Goal: Task Accomplishment & Management: Complete application form

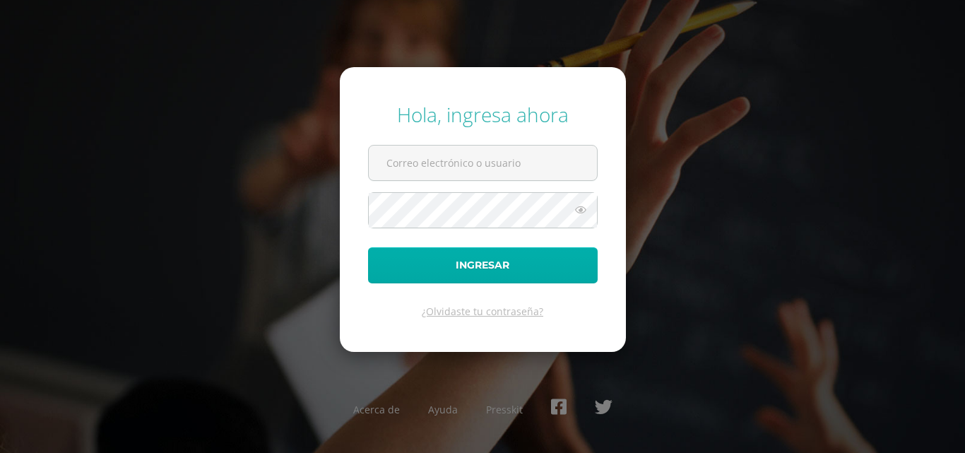
type input "[EMAIL_ADDRESS][DOMAIN_NAME]"
click at [413, 264] on button "Ingresar" at bounding box center [483, 265] width 230 height 36
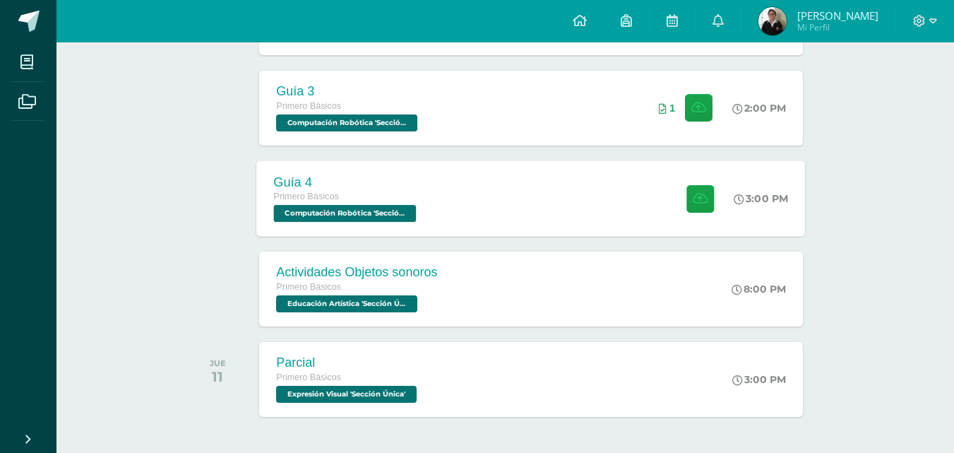
scroll to position [424, 0]
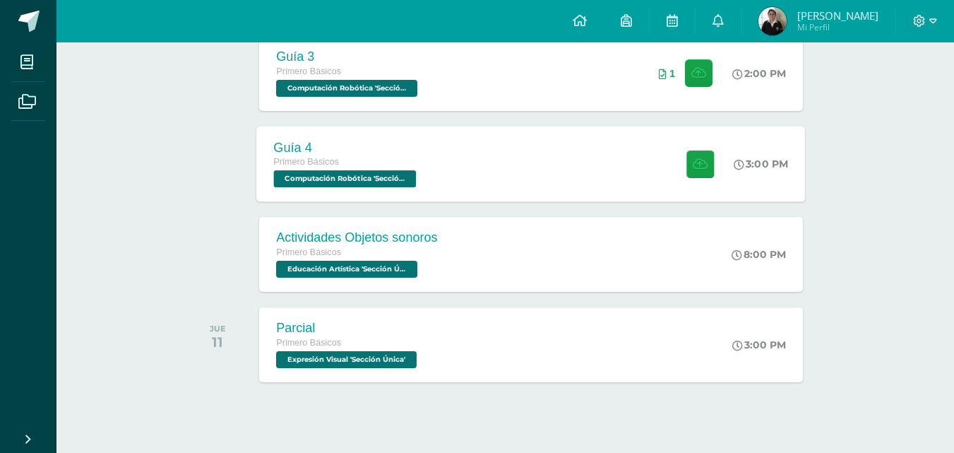
click at [482, 150] on div "Guía 4 Primero Básicos Computación Robótica 'Sección Única' 3:00 PM Guía 4 Comp…" at bounding box center [531, 164] width 549 height 76
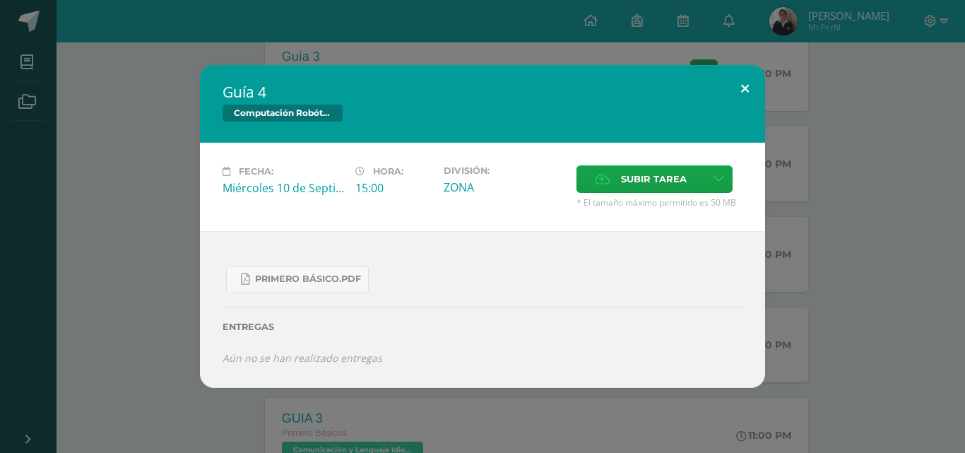
click at [746, 91] on button at bounding box center [745, 89] width 40 height 48
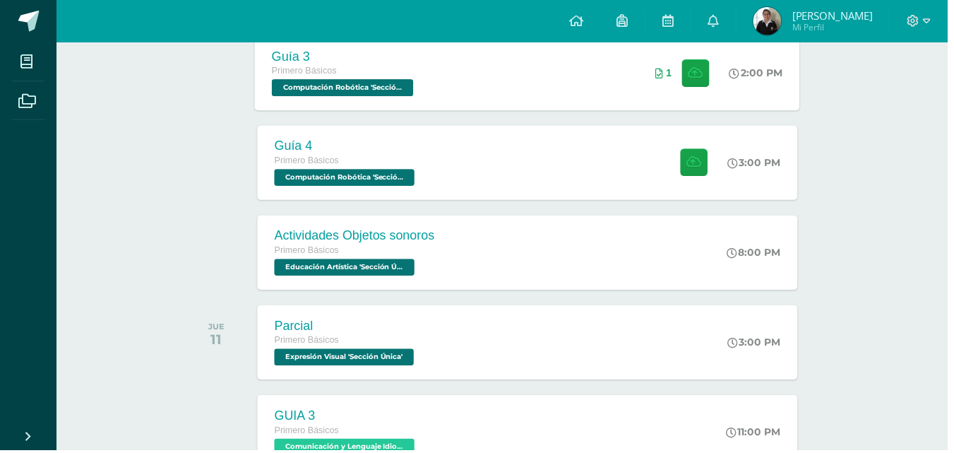
click at [564, 63] on div "Guía 3 Primero Básicos Computación Robótica 'Sección Única' 2:00 PM 1 Guía 3" at bounding box center [531, 73] width 549 height 76
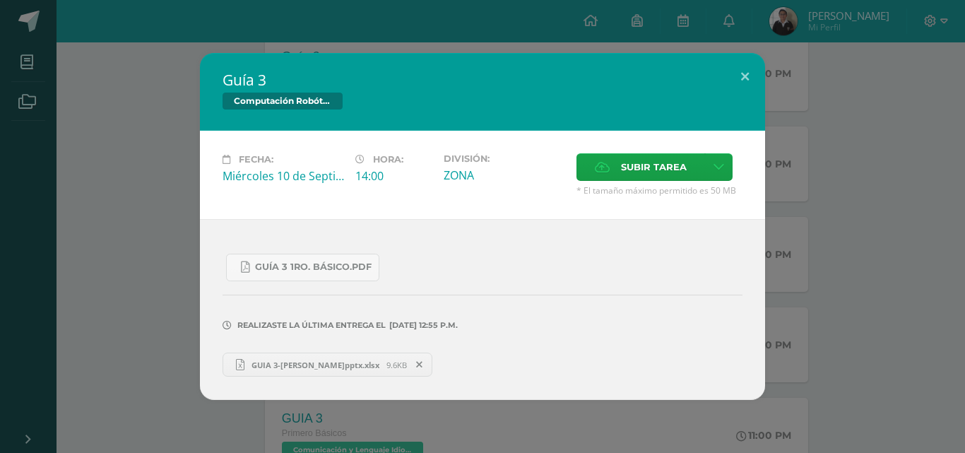
click at [301, 365] on span "GUIA 3-IAN RAYMUNDO S.pptx.xlsx" at bounding box center [315, 365] width 142 height 11
click at [422, 366] on icon at bounding box center [419, 365] width 6 height 10
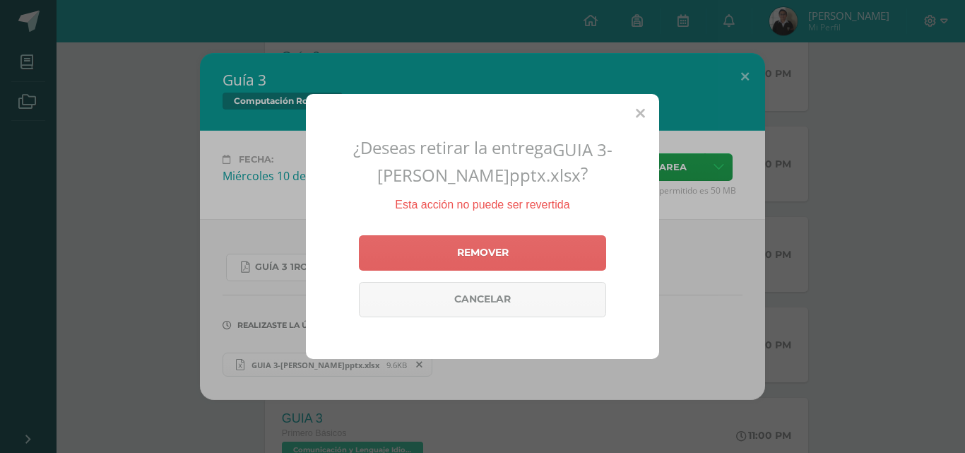
click at [637, 109] on icon at bounding box center [640, 114] width 9 height 15
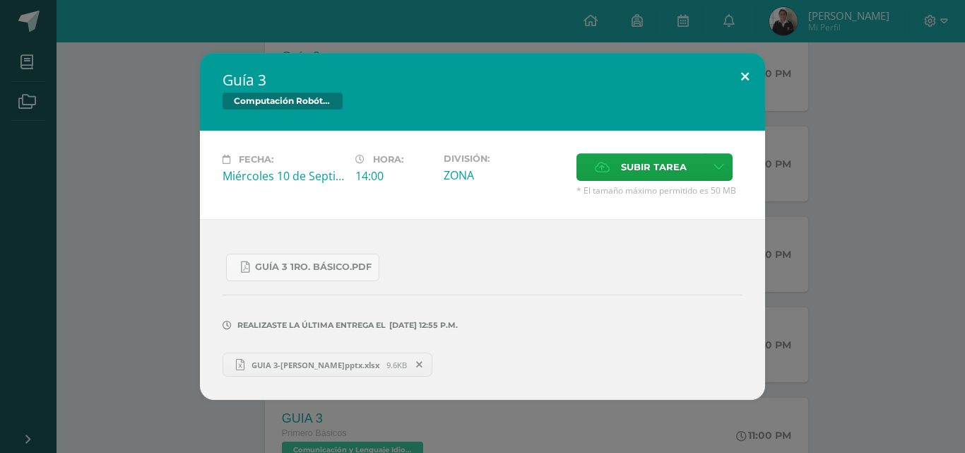
click at [752, 83] on button at bounding box center [745, 77] width 40 height 48
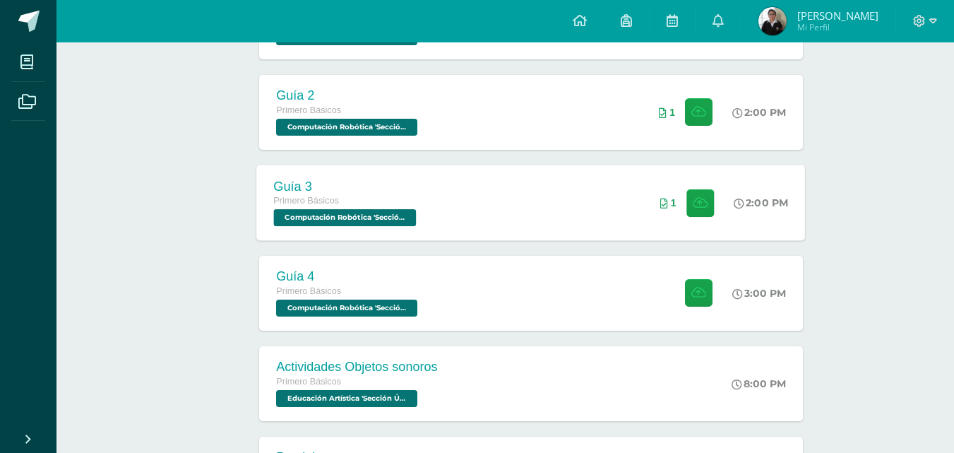
scroll to position [283, 0]
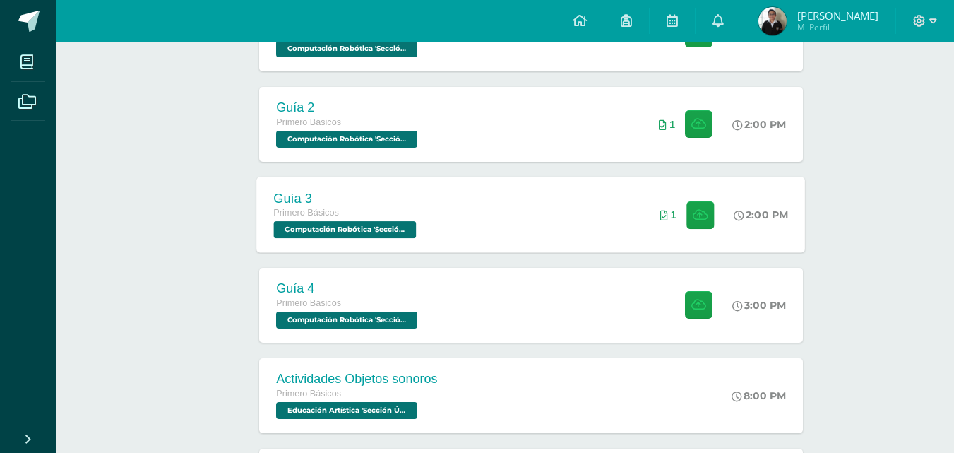
click at [467, 206] on div "Guía 3 Primero Básicos Computación Robótica 'Sección Única' 2:00 PM 1 Guía 3" at bounding box center [531, 215] width 549 height 76
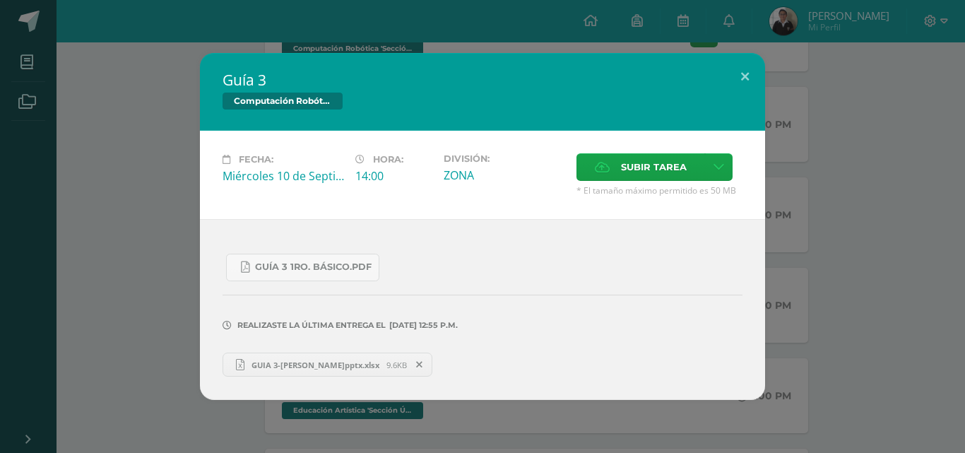
click at [285, 355] on link "GUIA 3-IAN RAYMUNDO S.pptx.xlsx 9.6KB" at bounding box center [328, 365] width 210 height 24
click at [432, 366] on span at bounding box center [420, 365] width 24 height 16
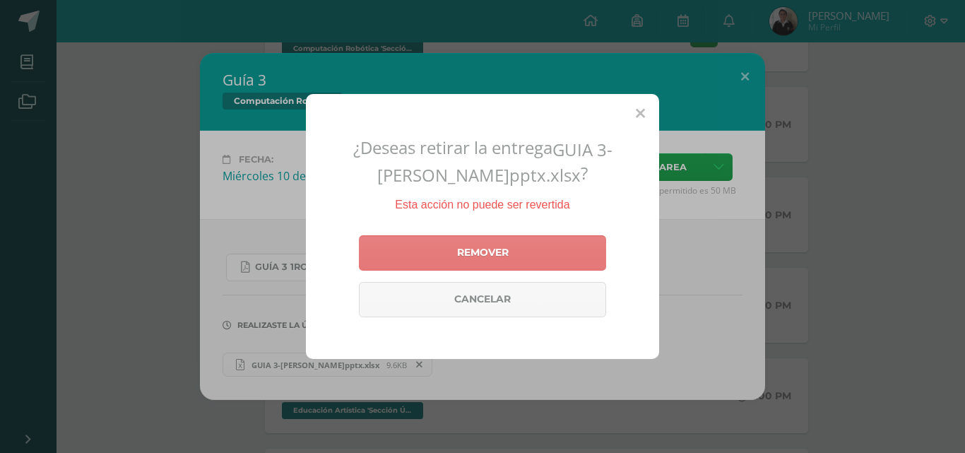
click at [494, 254] on link "Remover" at bounding box center [482, 252] width 247 height 35
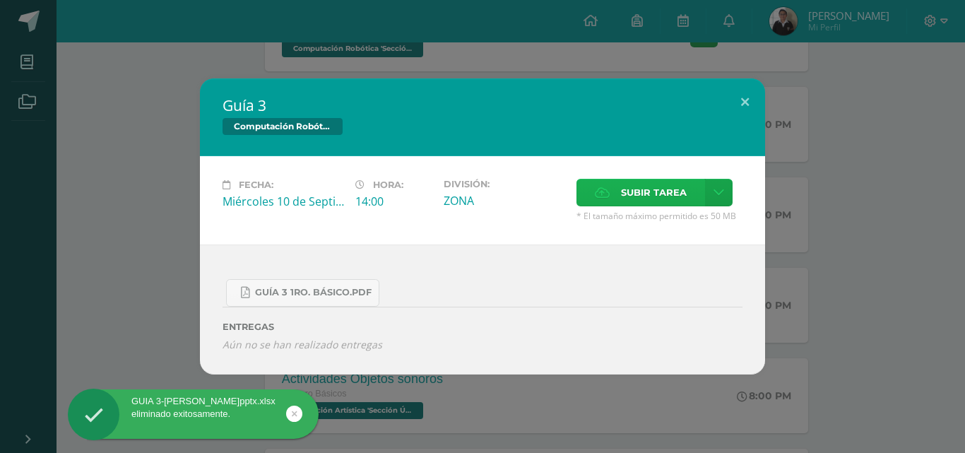
click at [620, 185] on label "Subir tarea" at bounding box center [640, 193] width 129 height 28
click at [0, 0] on input "Subir tarea" at bounding box center [0, 0] width 0 height 0
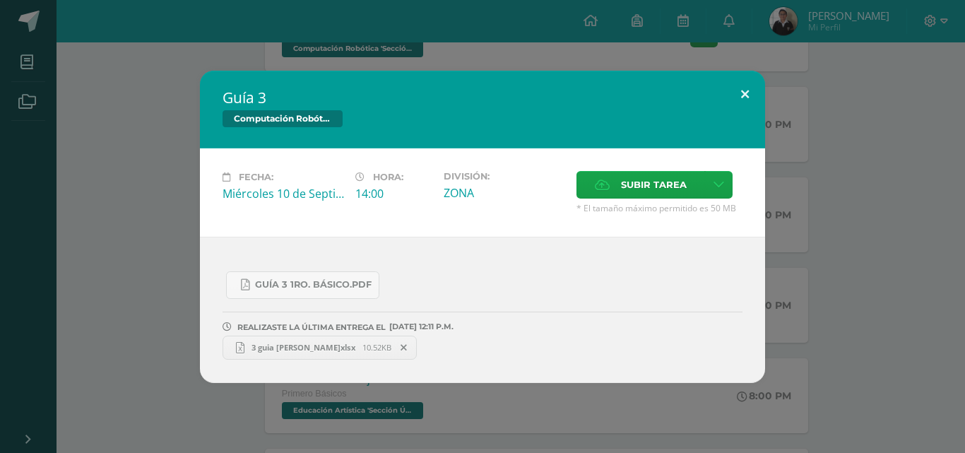
click at [750, 99] on button at bounding box center [745, 95] width 40 height 48
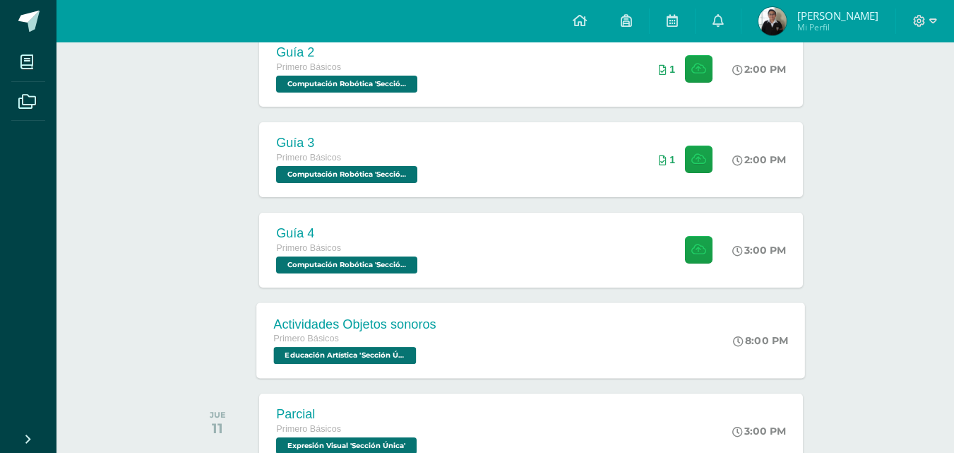
scroll to position [353, 0]
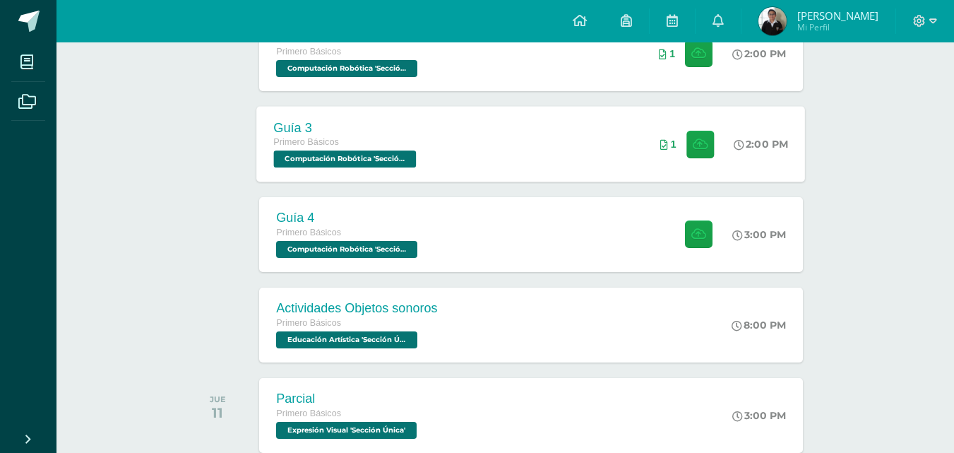
click at [543, 167] on div "Guía 3 Primero Básicos Computación Robótica 'Sección Única' 2:00 PM 1 Guía 3" at bounding box center [531, 144] width 549 height 76
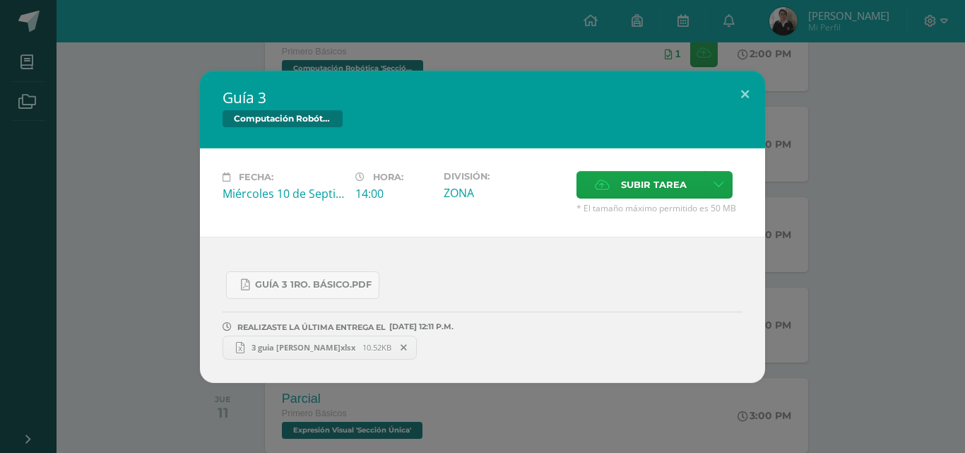
click at [343, 340] on link "3 guia Ian Raymundo S.xlsx 10.52KB" at bounding box center [320, 348] width 194 height 24
click at [324, 277] on link "Guía 3 1ro. Básico.pdf" at bounding box center [302, 285] width 153 height 28
click at [752, 88] on button at bounding box center [745, 95] width 40 height 48
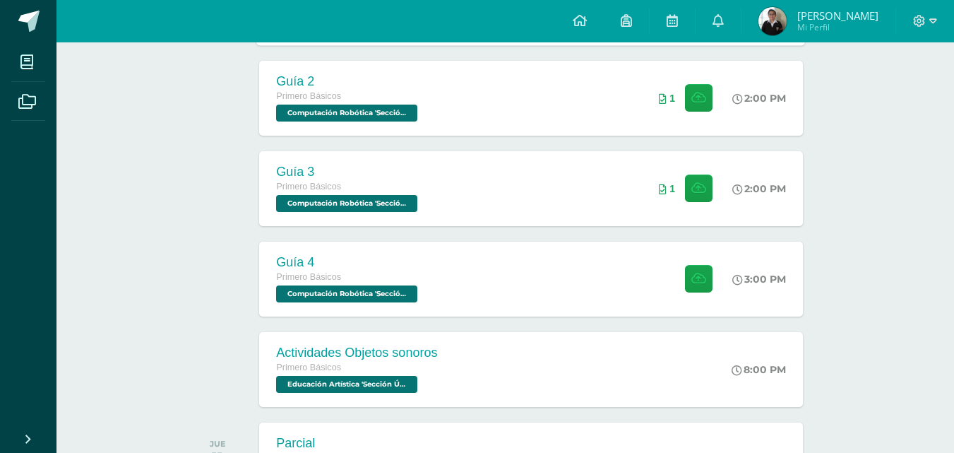
scroll to position [141, 0]
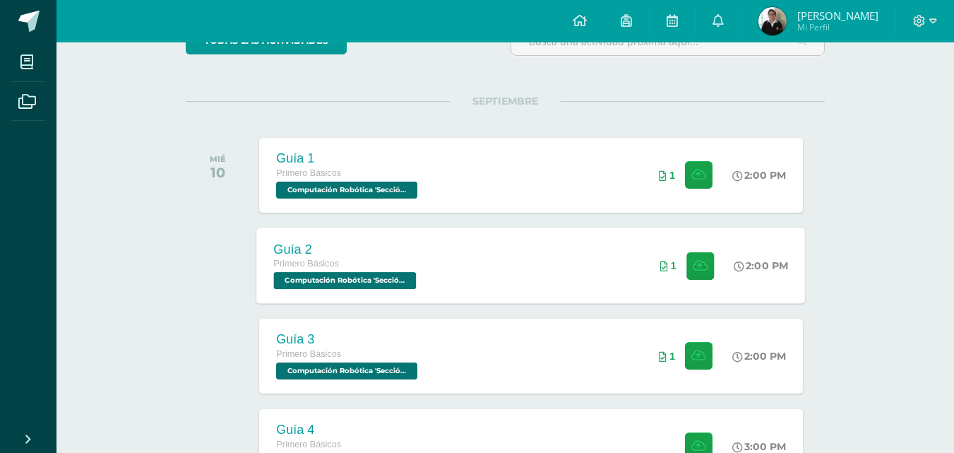
click at [504, 258] on div "Guía 2 Primero Básicos Computación Robótica 'Sección Única' 2:00 PM 1 Guía 2" at bounding box center [531, 265] width 549 height 76
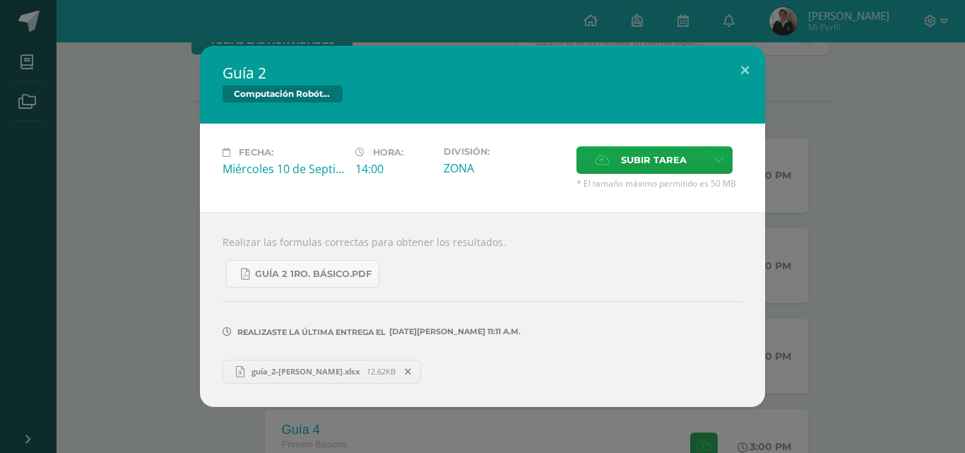
click at [336, 367] on span "guía_2-ian_raymundo.xlsx" at bounding box center [305, 371] width 122 height 11
click at [407, 379] on span at bounding box center [408, 372] width 24 height 16
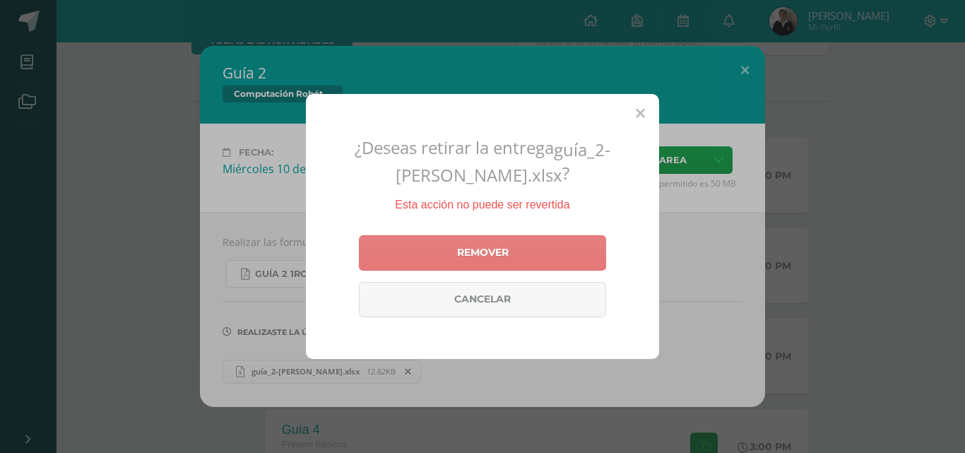
click at [532, 259] on link "Remover" at bounding box center [482, 252] width 247 height 35
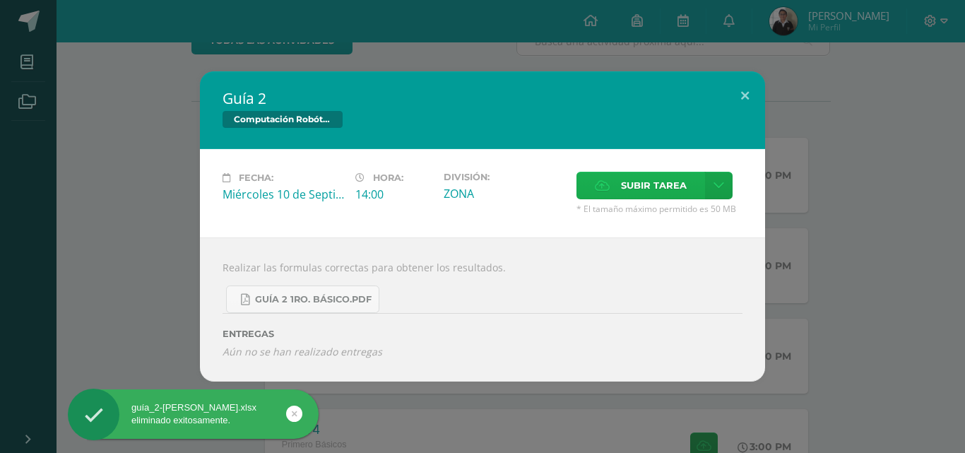
click at [617, 174] on label "Subir tarea" at bounding box center [640, 186] width 129 height 28
click at [0, 0] on input "Subir tarea" at bounding box center [0, 0] width 0 height 0
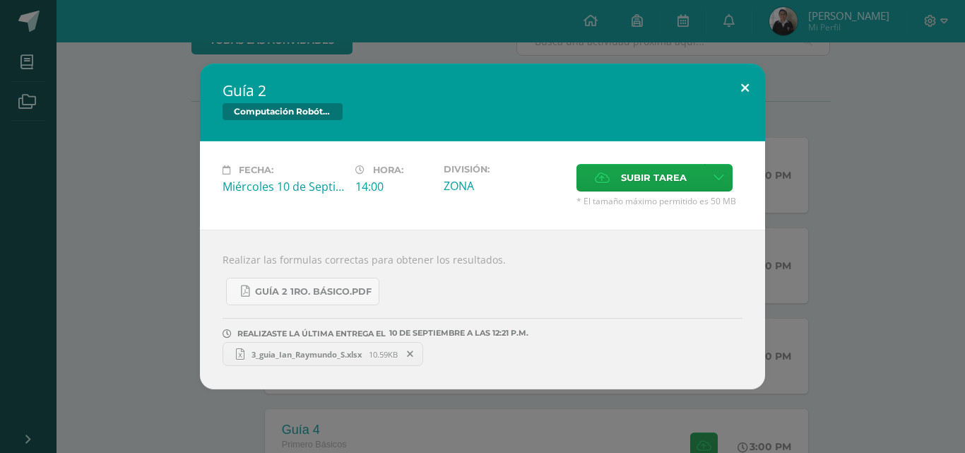
click at [737, 79] on button at bounding box center [745, 88] width 40 height 48
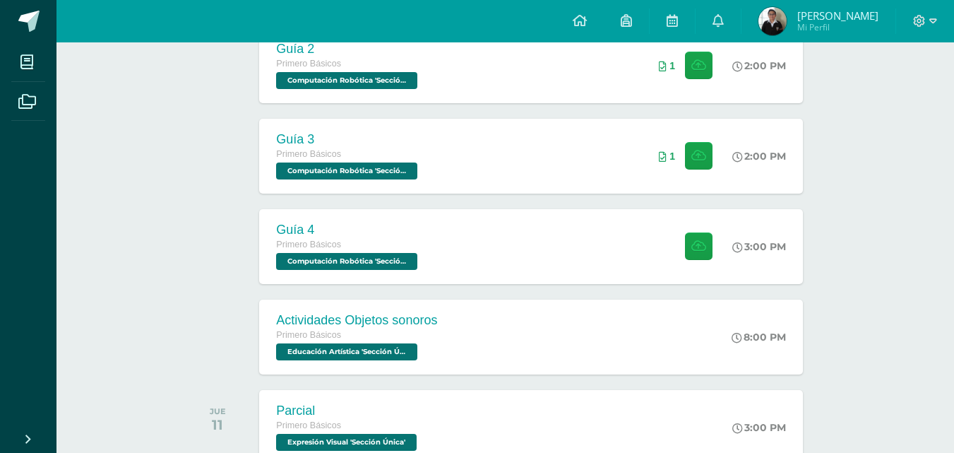
scroll to position [353, 0]
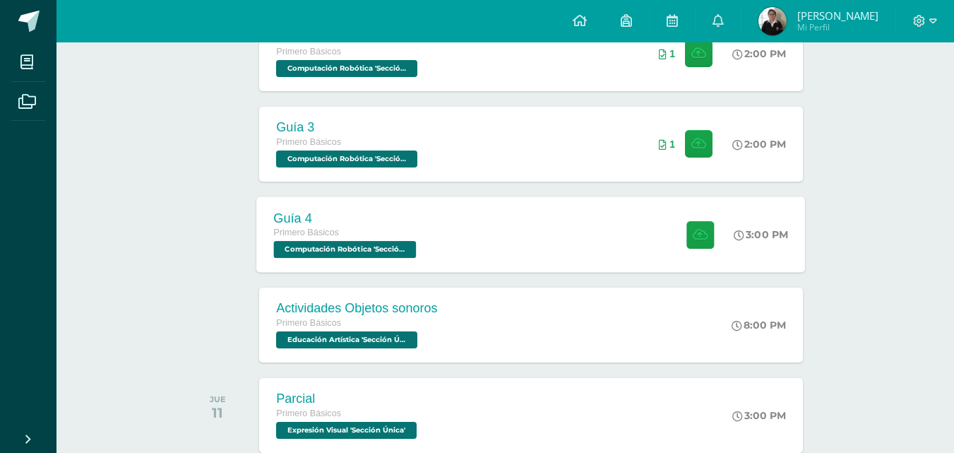
click at [494, 249] on div "Guía 4 Primero Básicos Computación Robótica 'Sección Única' 3:00 PM Guía 4 Comp…" at bounding box center [531, 234] width 549 height 76
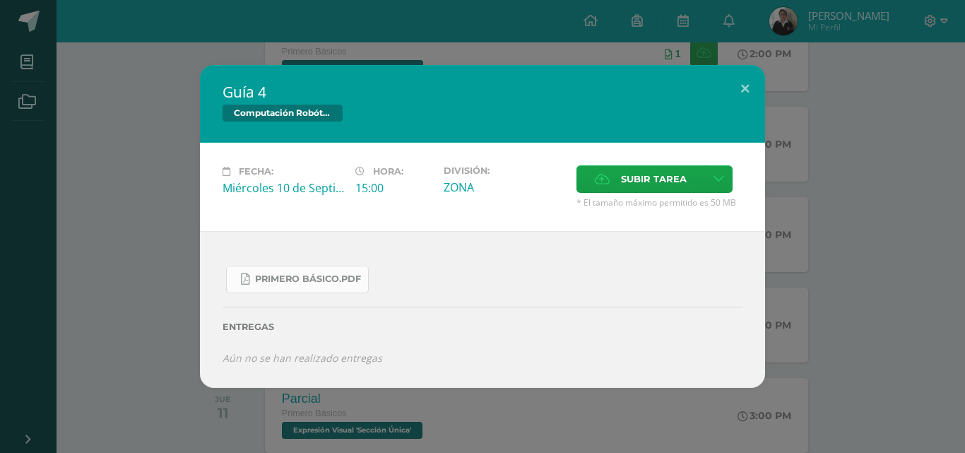
click at [338, 280] on span "PRIMERO básico.pdf" at bounding box center [308, 278] width 106 height 11
click at [744, 92] on button at bounding box center [745, 89] width 40 height 48
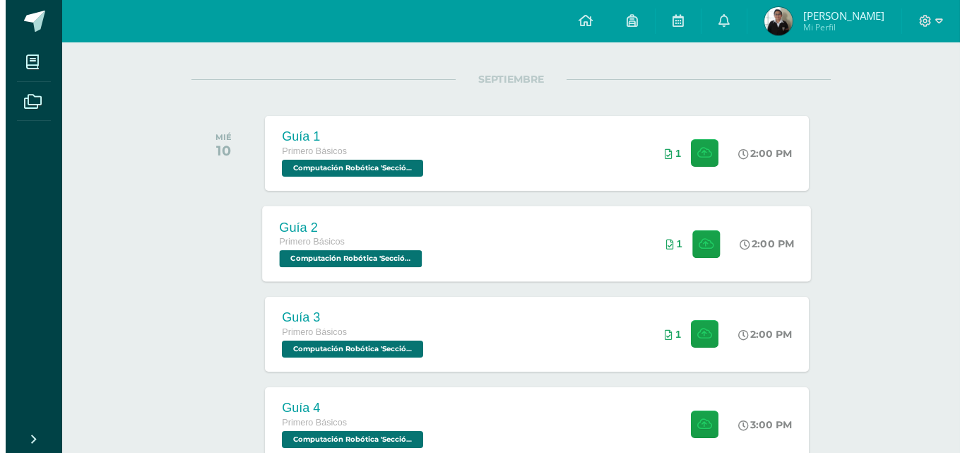
scroll to position [141, 0]
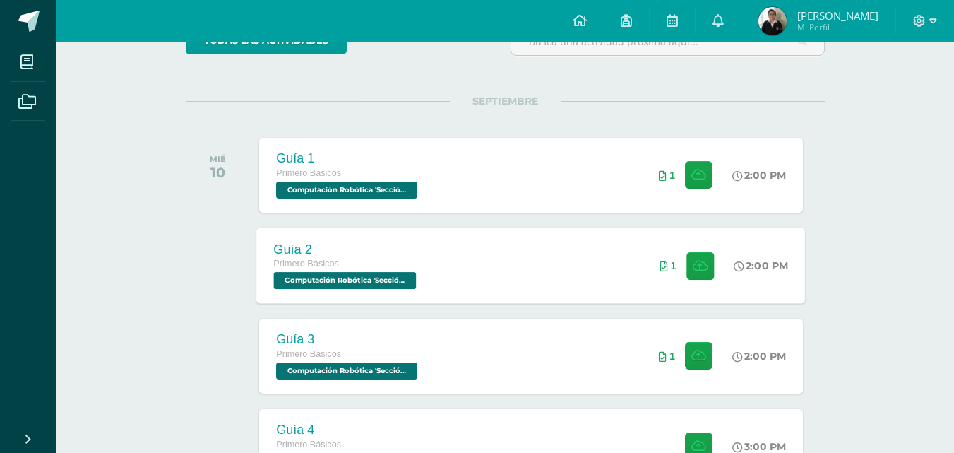
click at [480, 237] on div "Guía 2 Primero Básicos Computación Robótica 'Sección Única' 2:00 PM 1 Guía 2" at bounding box center [531, 265] width 549 height 76
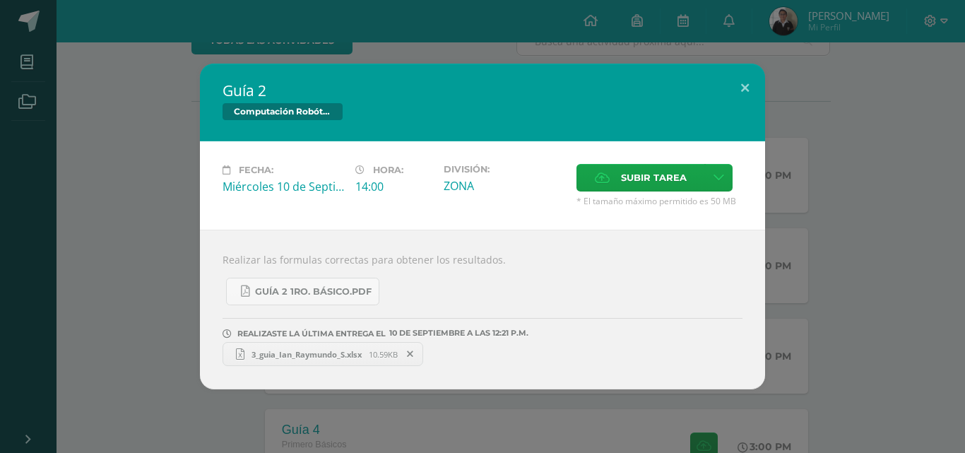
click at [410, 353] on icon at bounding box center [410, 354] width 6 height 10
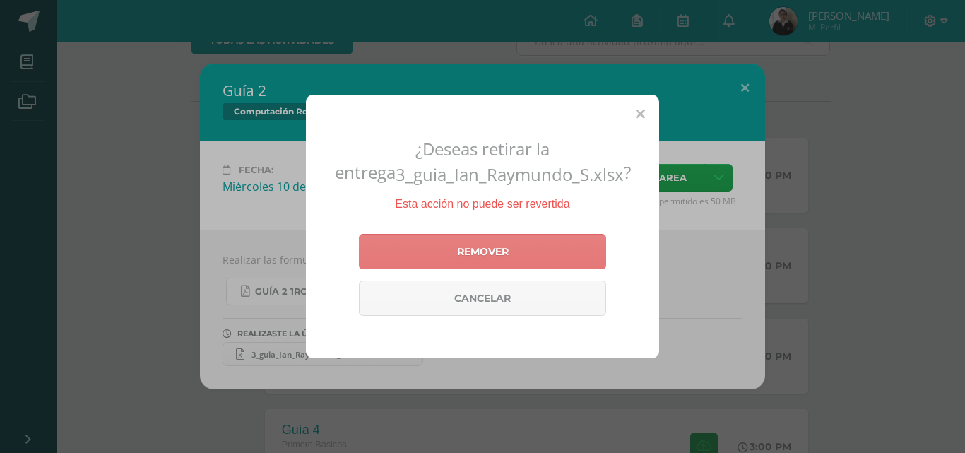
click at [471, 263] on link "Remover" at bounding box center [482, 251] width 247 height 35
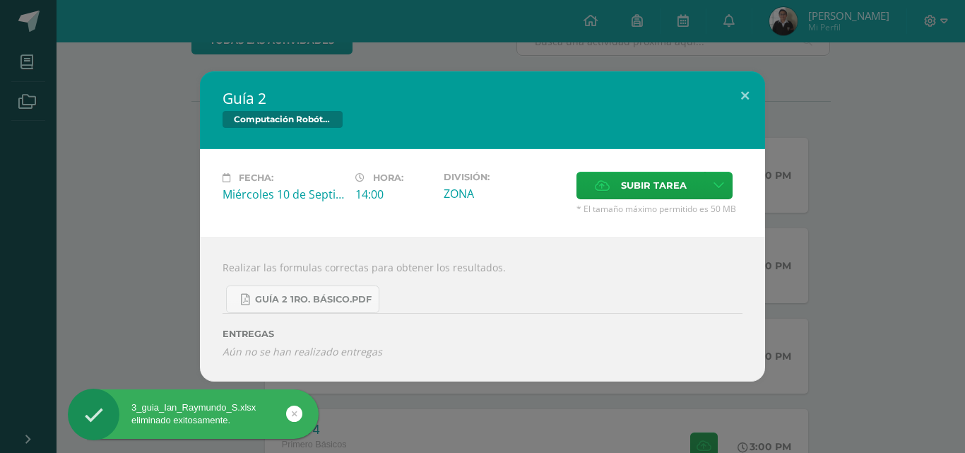
click at [721, 89] on h2 "Guía 2" at bounding box center [483, 98] width 520 height 20
click at [730, 93] on button at bounding box center [745, 95] width 40 height 48
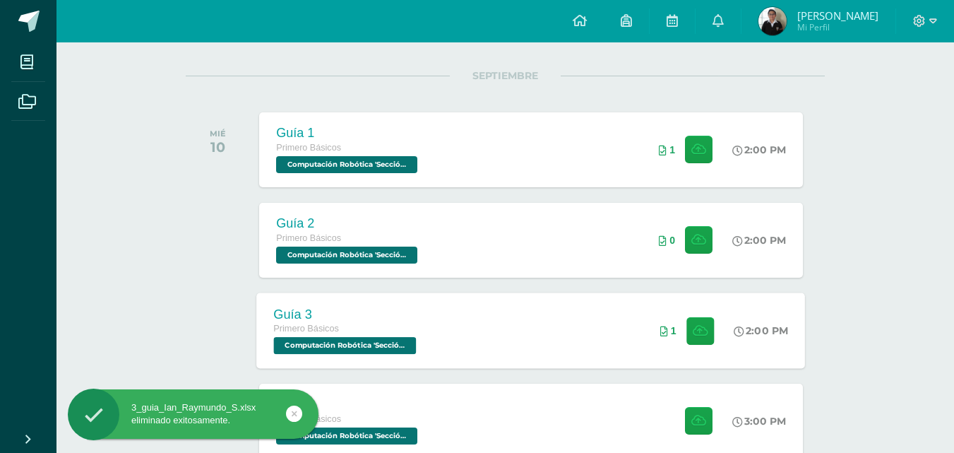
scroll to position [212, 0]
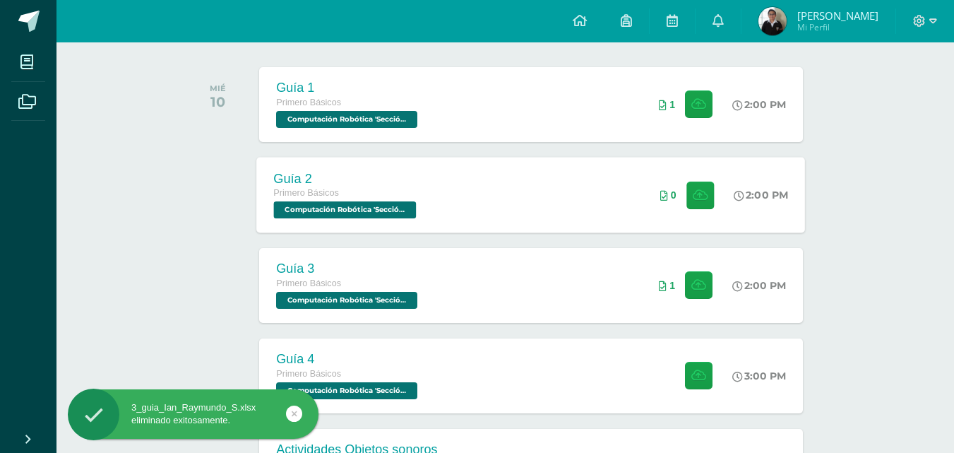
click at [555, 205] on div "Guía 2 Primero Básicos Computación Robótica 'Sección Única' 2:00 PM 0 Guía 2" at bounding box center [531, 195] width 549 height 76
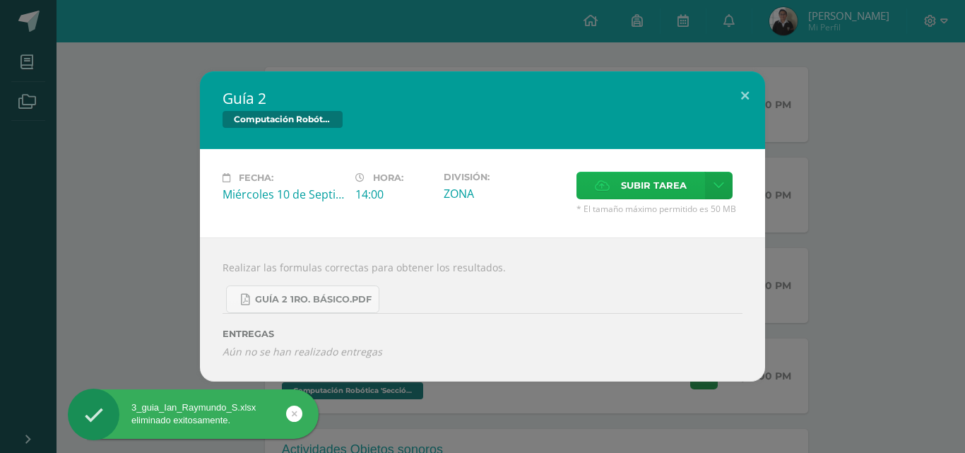
click at [646, 183] on span "Subir tarea" at bounding box center [654, 185] width 66 height 26
click at [0, 0] on input "Subir tarea" at bounding box center [0, 0] width 0 height 0
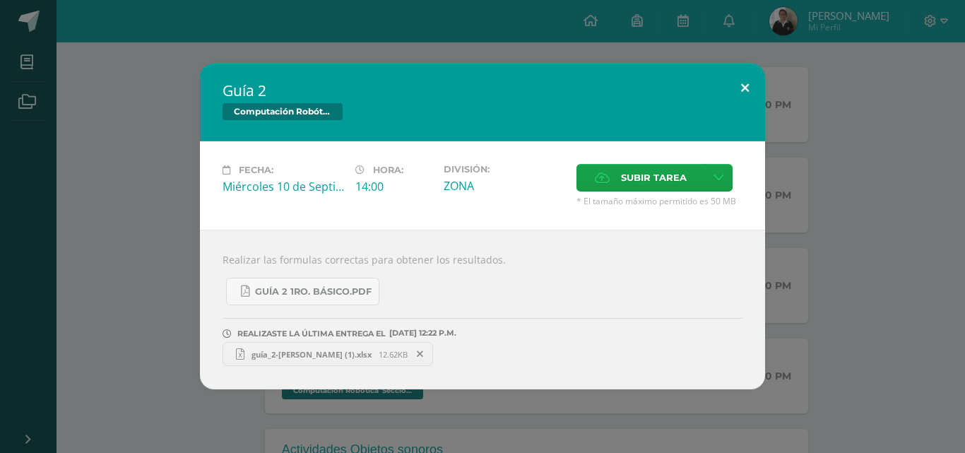
click at [744, 91] on button at bounding box center [745, 88] width 40 height 48
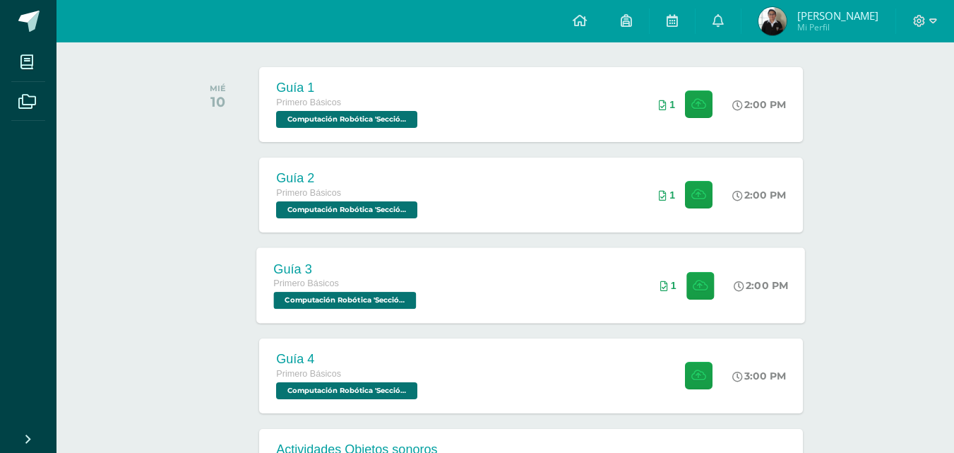
click at [539, 305] on div "Guía 3 Primero Básicos Computación Robótica 'Sección Única' 2:00 PM 1 Guía 3" at bounding box center [531, 285] width 549 height 76
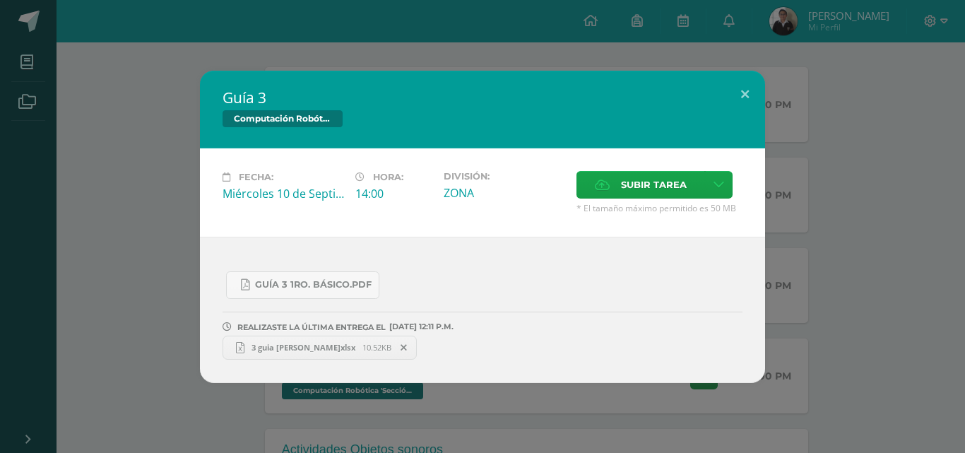
click at [408, 353] on span at bounding box center [404, 348] width 24 height 16
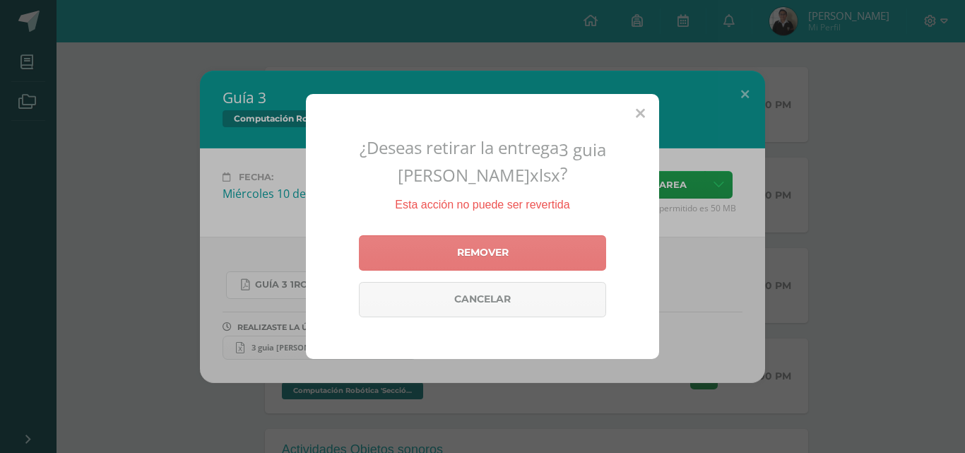
click at [491, 256] on link "Remover" at bounding box center [482, 252] width 247 height 35
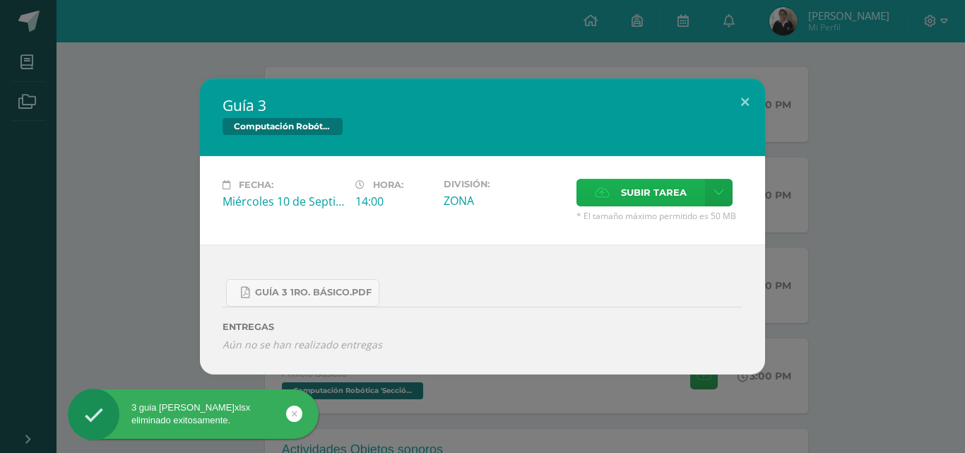
click at [643, 189] on span "Subir tarea" at bounding box center [654, 192] width 66 height 26
click at [0, 0] on input "Subir tarea" at bounding box center [0, 0] width 0 height 0
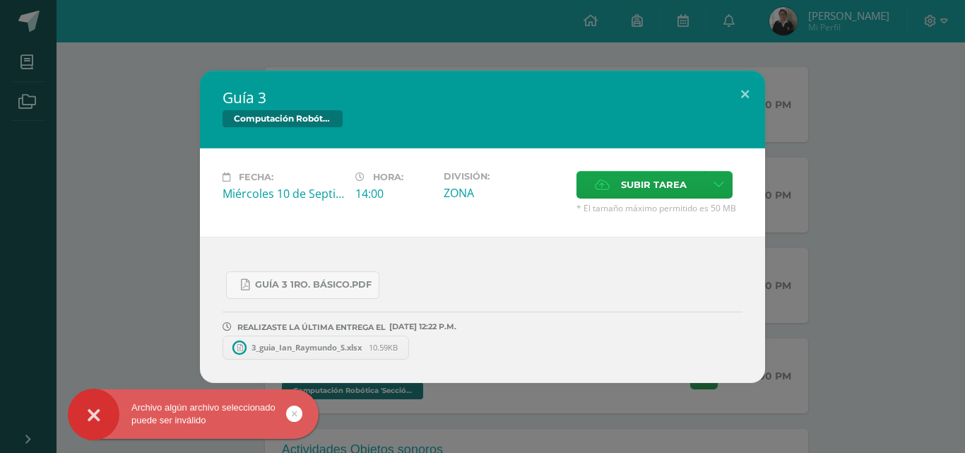
click at [292, 418] on icon at bounding box center [295, 413] width 6 height 16
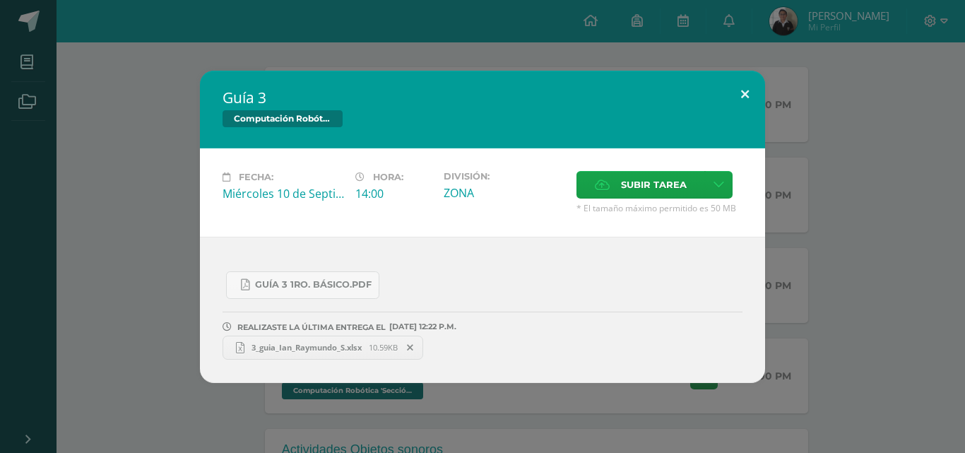
click at [725, 95] on button at bounding box center [745, 95] width 40 height 48
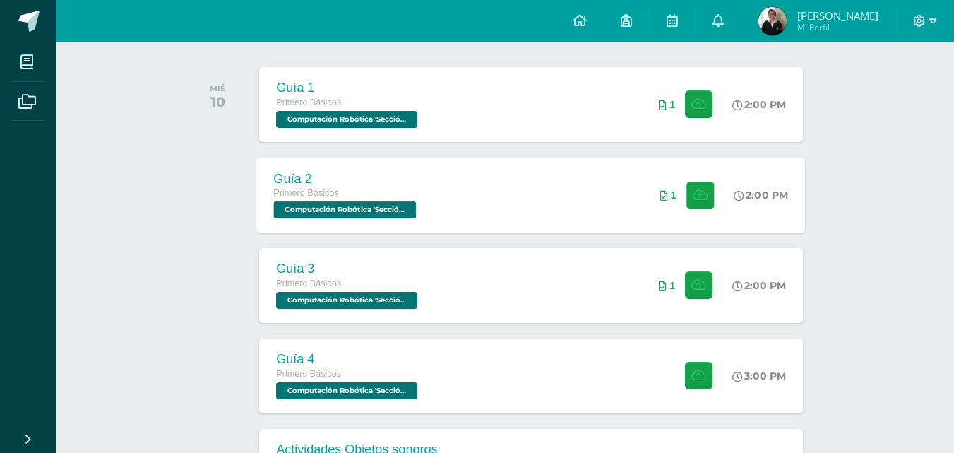
click at [508, 203] on div "Guía 2 Primero Básicos Computación Robótica 'Sección Única' 2:00 PM 1 Guía 2" at bounding box center [531, 195] width 549 height 76
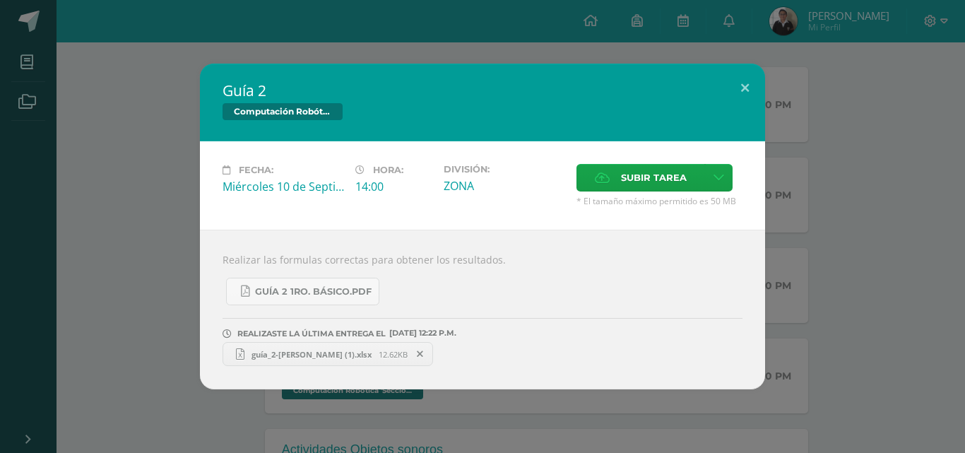
click at [279, 354] on span "guía_2-[PERSON_NAME] (1).xlsx" at bounding box center [311, 354] width 134 height 11
click at [739, 82] on button at bounding box center [745, 88] width 40 height 48
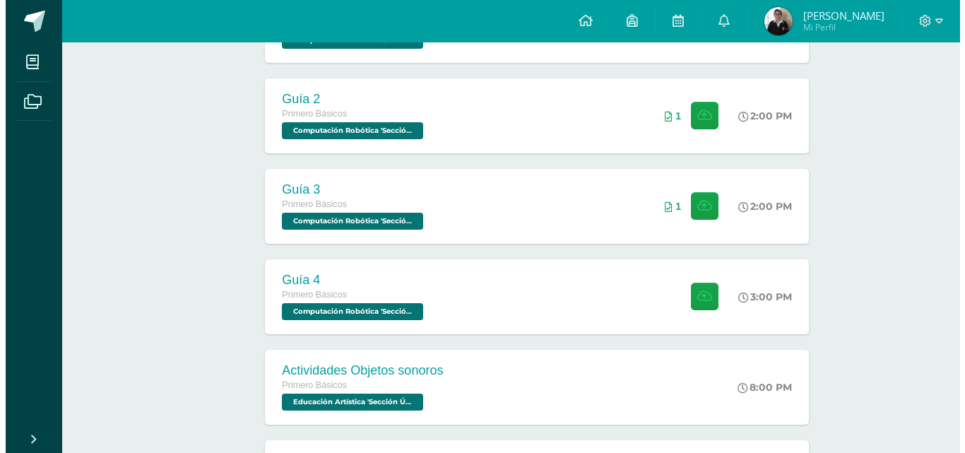
scroll to position [424, 0]
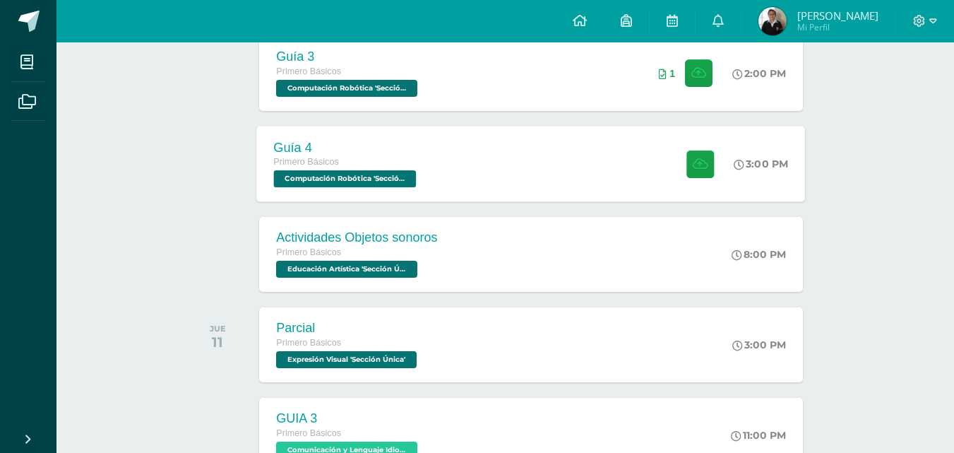
click at [472, 163] on div "Guía 4 Primero Básicos Computación Robótica 'Sección Única' 3:00 PM Guía 4 Comp…" at bounding box center [531, 164] width 549 height 76
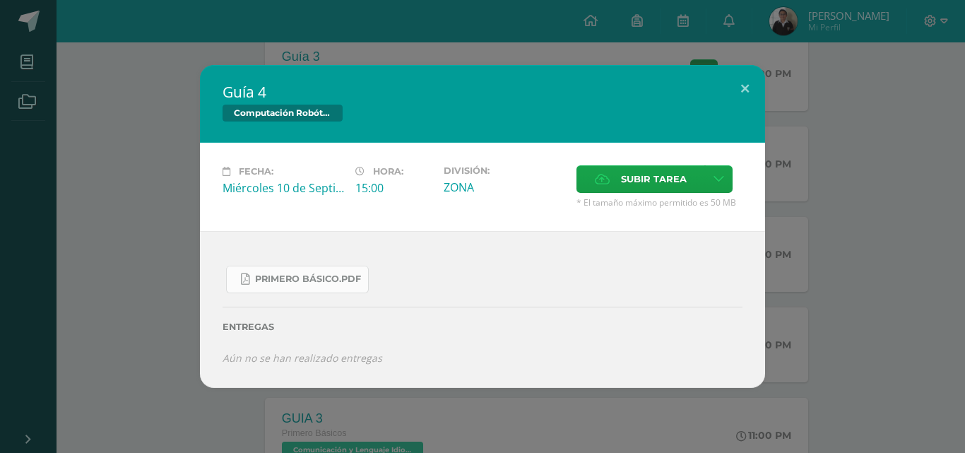
click at [271, 269] on link "PRIMERO básico.pdf" at bounding box center [297, 280] width 143 height 28
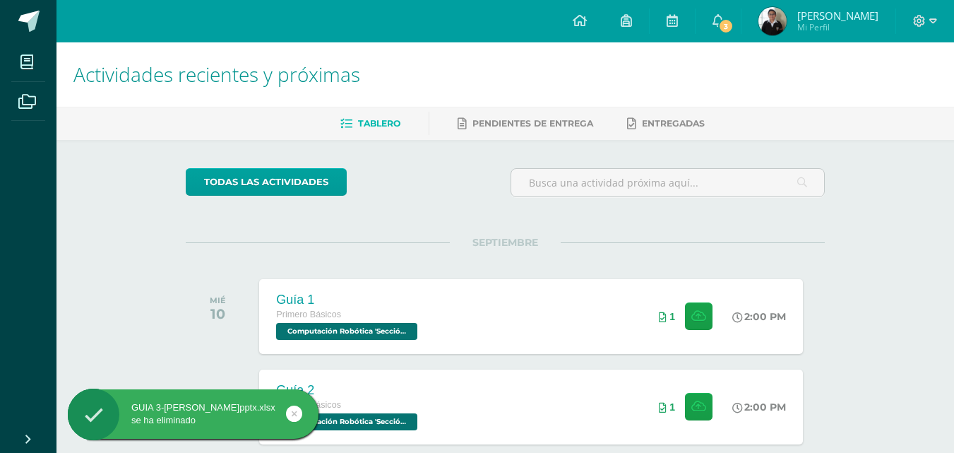
click at [295, 415] on icon at bounding box center [295, 413] width 6 height 16
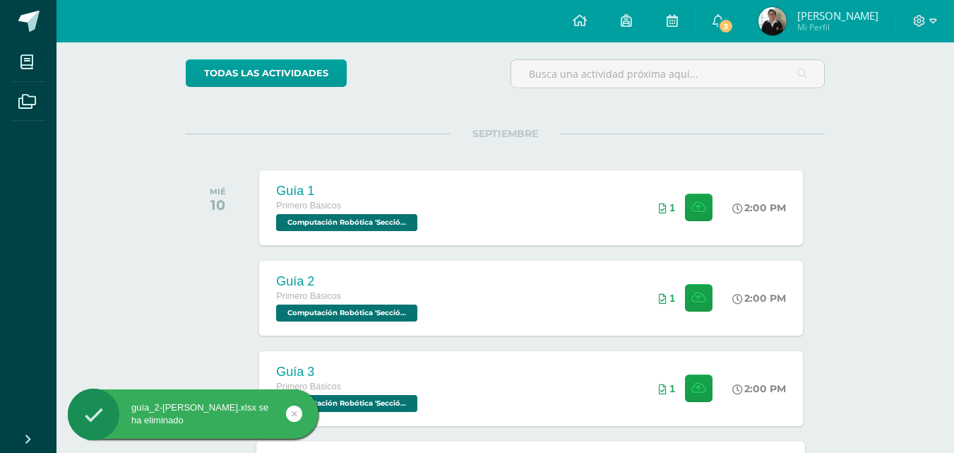
scroll to position [283, 0]
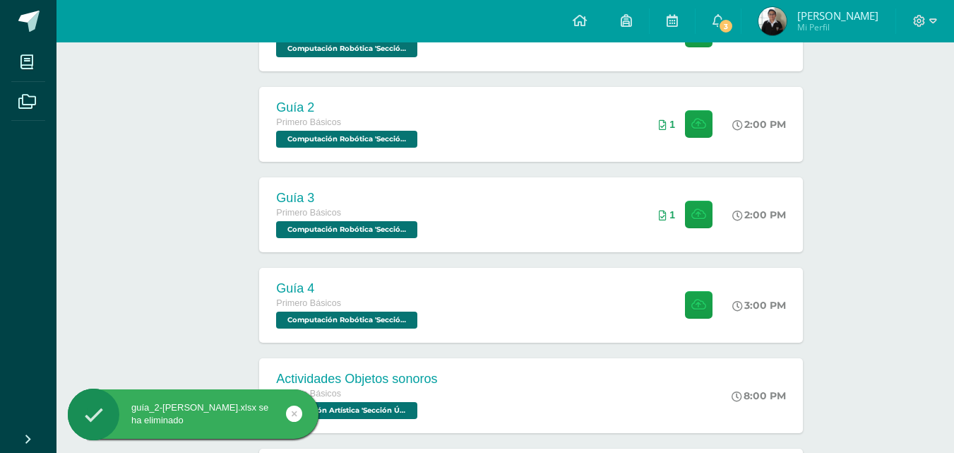
click at [298, 414] on div "GUIA 3-[PERSON_NAME]pptx.xlsx se ha eliminado" at bounding box center [216, 416] width 258 height 54
click at [298, 414] on link at bounding box center [294, 413] width 16 height 16
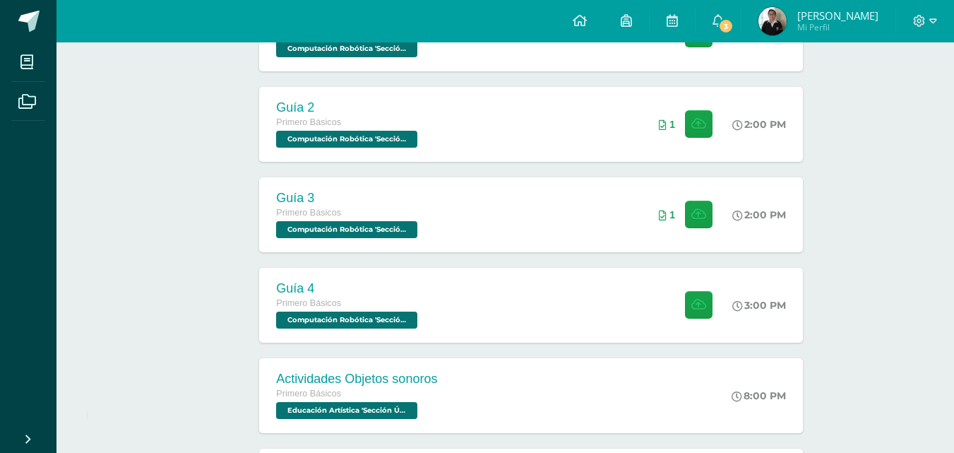
click at [298, 414] on div "guía_2-[PERSON_NAME].xlsx se ha eliminado" at bounding box center [216, 416] width 258 height 54
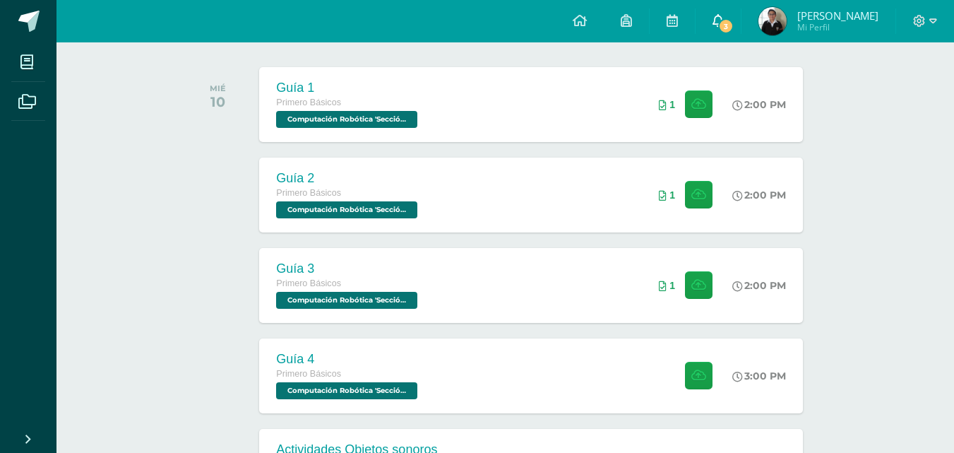
click at [734, 23] on span "3" at bounding box center [726, 26] width 16 height 16
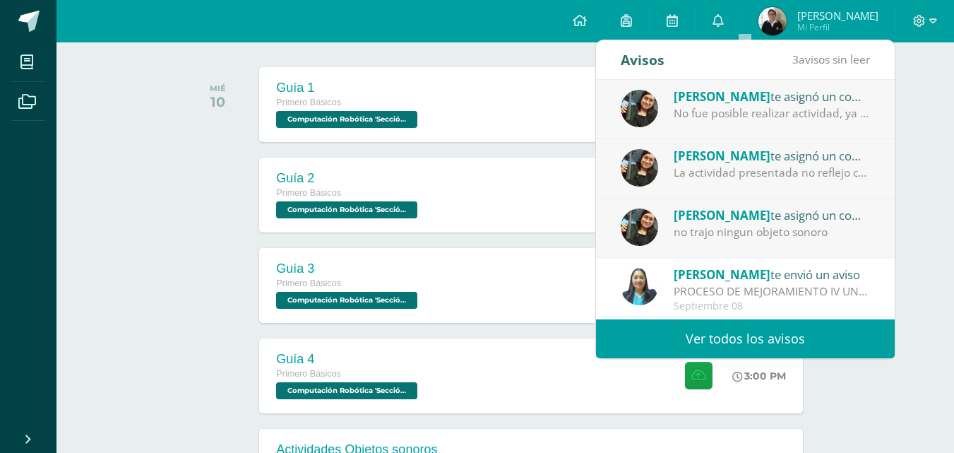
click at [687, 114] on div "No fue posible realizar actividad, ya que no trajeron los objetos sonoros" at bounding box center [772, 113] width 196 height 16
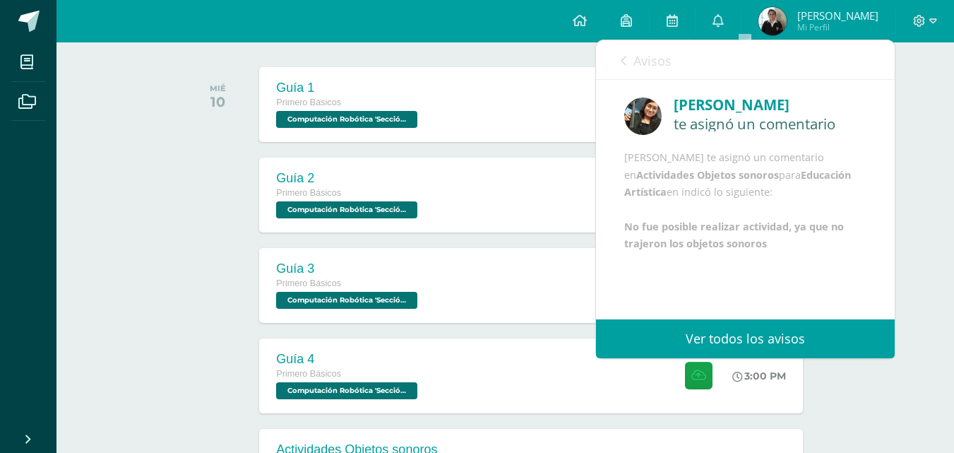
scroll to position [17, 0]
click at [629, 65] on link "Avisos" at bounding box center [646, 60] width 51 height 40
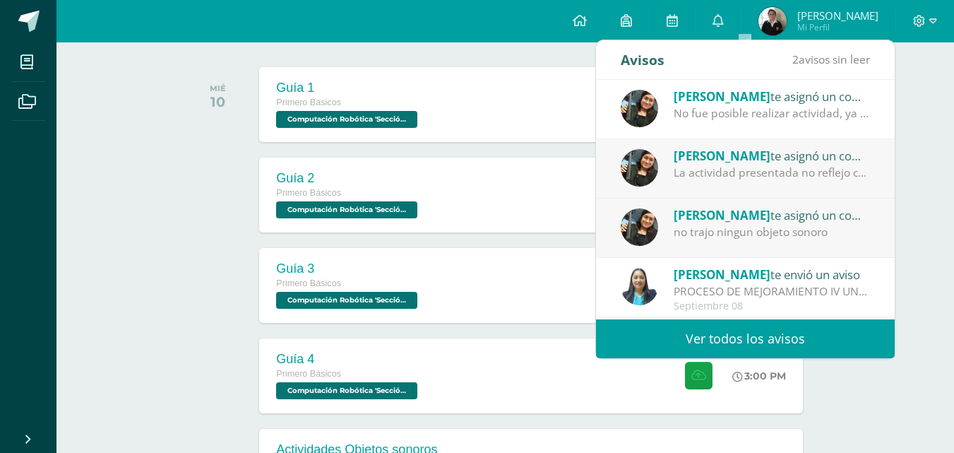
click at [713, 174] on div "La actividad presentada no reflejo coordinación ni los 3 ritmos solicitados" at bounding box center [772, 173] width 196 height 16
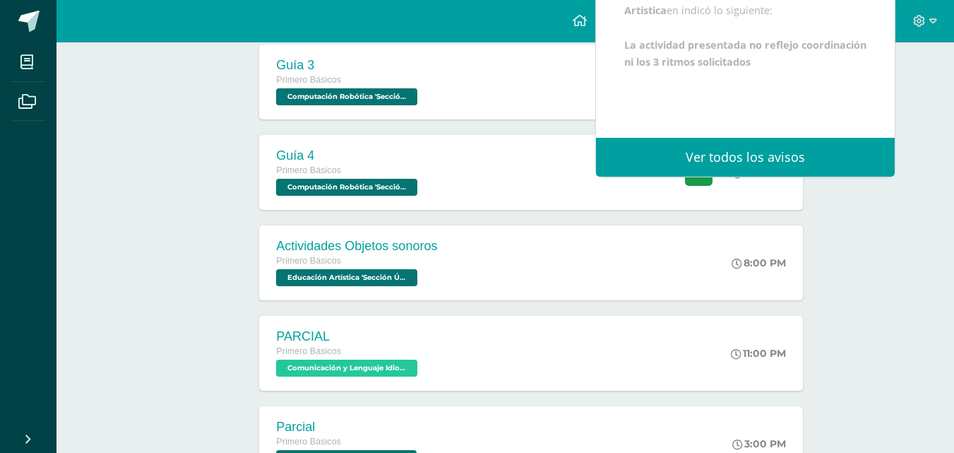
scroll to position [424, 0]
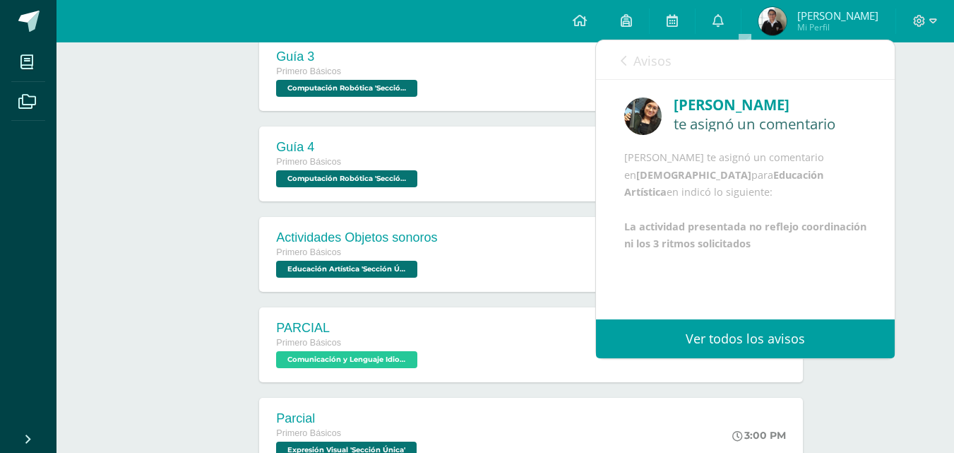
click at [634, 63] on span "Avisos" at bounding box center [653, 60] width 38 height 17
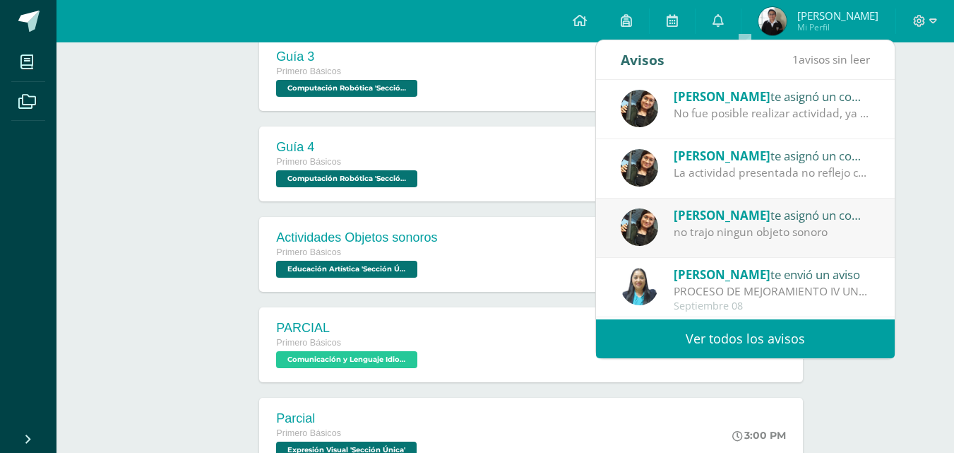
click at [769, 230] on div "no trajo ningun objeto sonoro" at bounding box center [772, 232] width 196 height 16
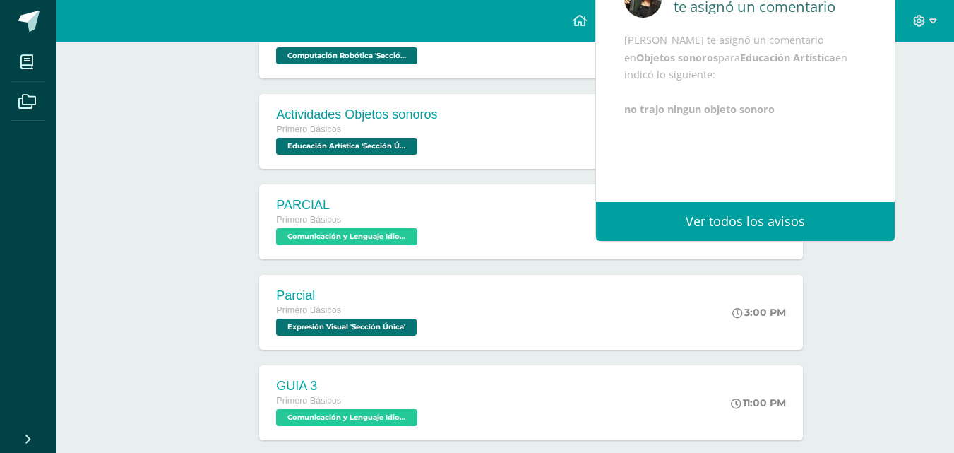
scroll to position [565, 0]
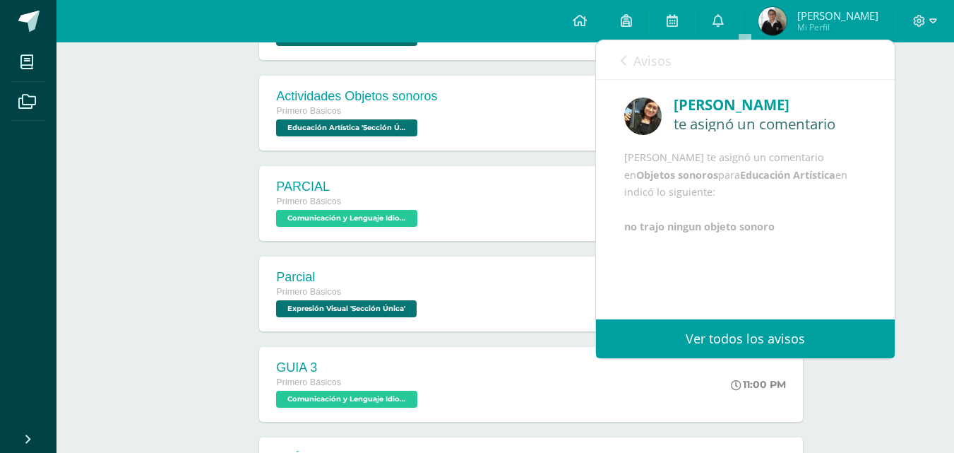
click at [621, 60] on icon at bounding box center [624, 60] width 6 height 11
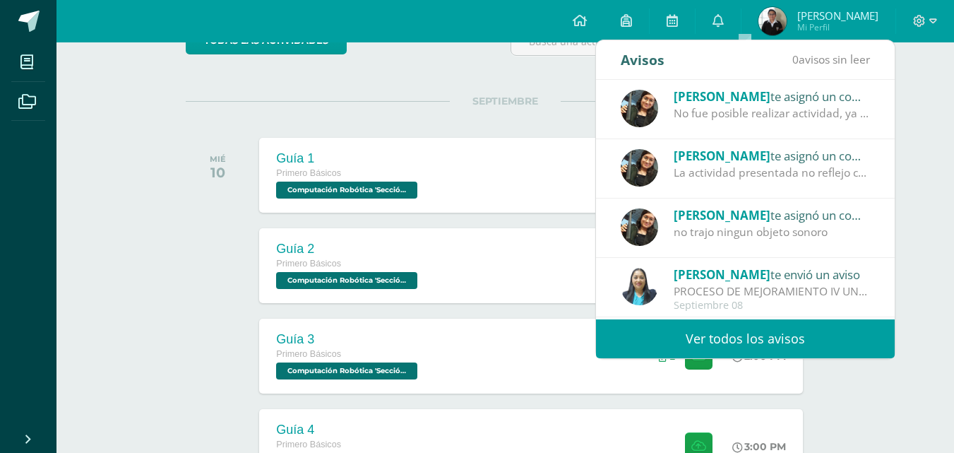
scroll to position [0, 0]
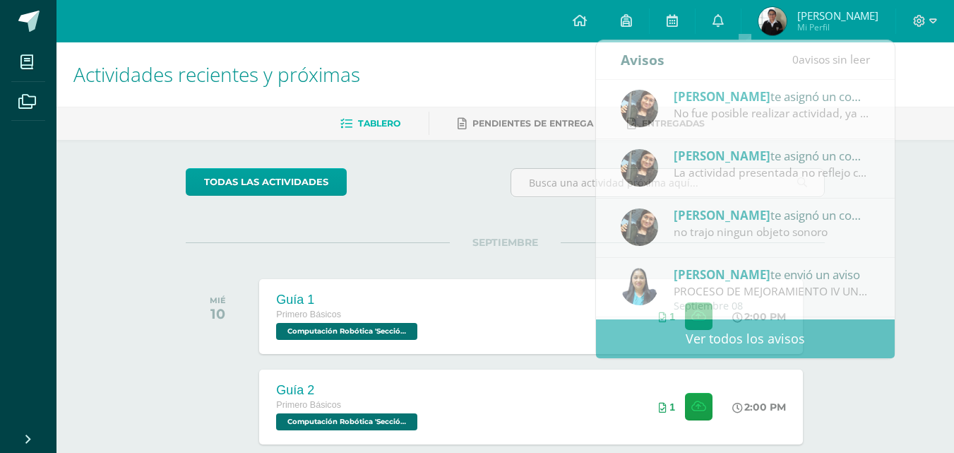
click at [480, 96] on h1 "Actividades recientes y próximas" at bounding box center [505, 74] width 864 height 64
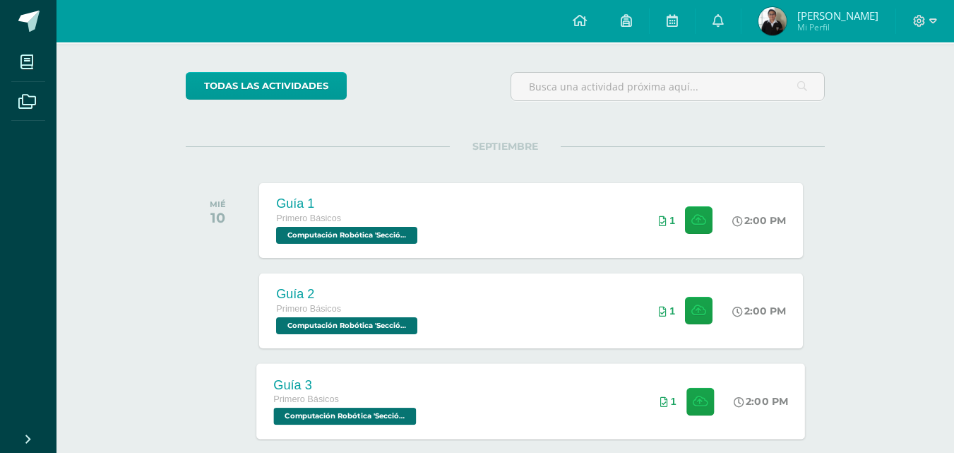
scroll to position [283, 0]
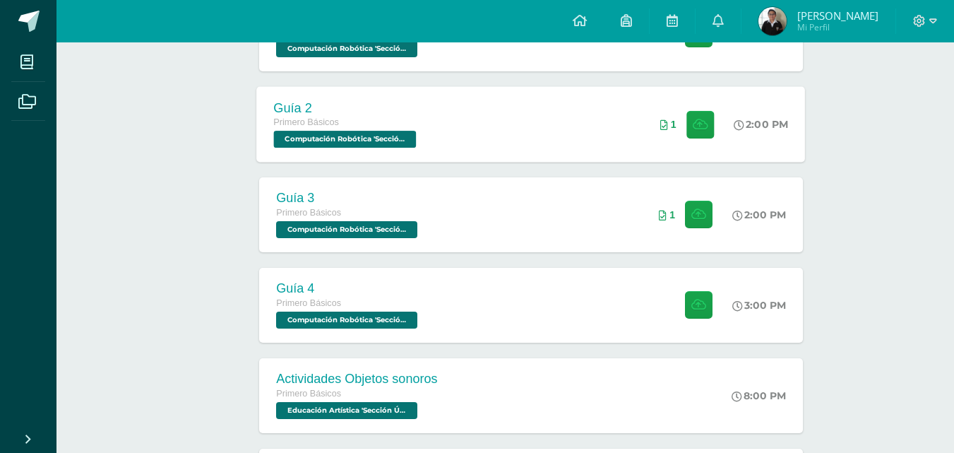
click at [538, 161] on div "Guía 2 Primero Básicos Computación Robótica 'Sección Única' 2:00 PM 1 Guía 2" at bounding box center [531, 124] width 549 height 76
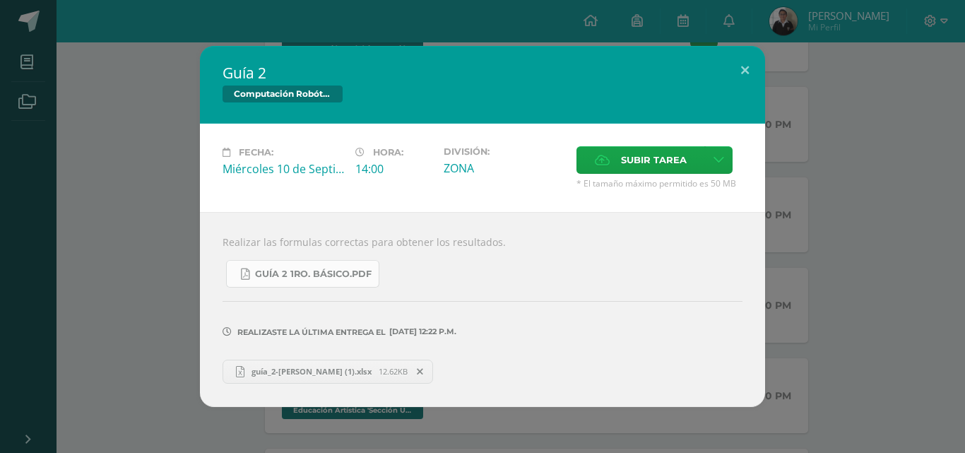
click at [360, 278] on span "Guía 2 1ro. Básico.pdf" at bounding box center [313, 273] width 117 height 11
click at [353, 371] on span "guía_2-[PERSON_NAME] (1).xlsx" at bounding box center [311, 371] width 134 height 11
click at [750, 56] on button at bounding box center [745, 70] width 40 height 48
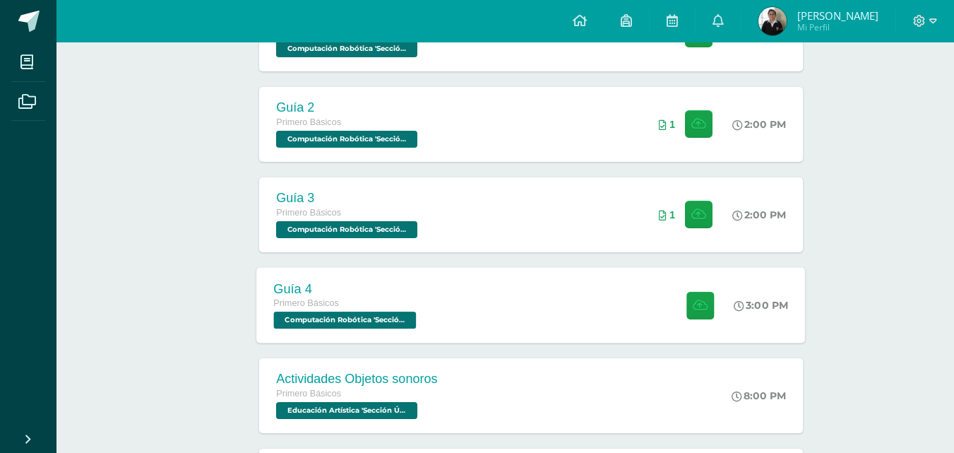
click at [604, 283] on div "Guía 4 Primero Básicos Computación Robótica 'Sección Única' 3:00 PM Guía 4 Comp…" at bounding box center [531, 305] width 549 height 76
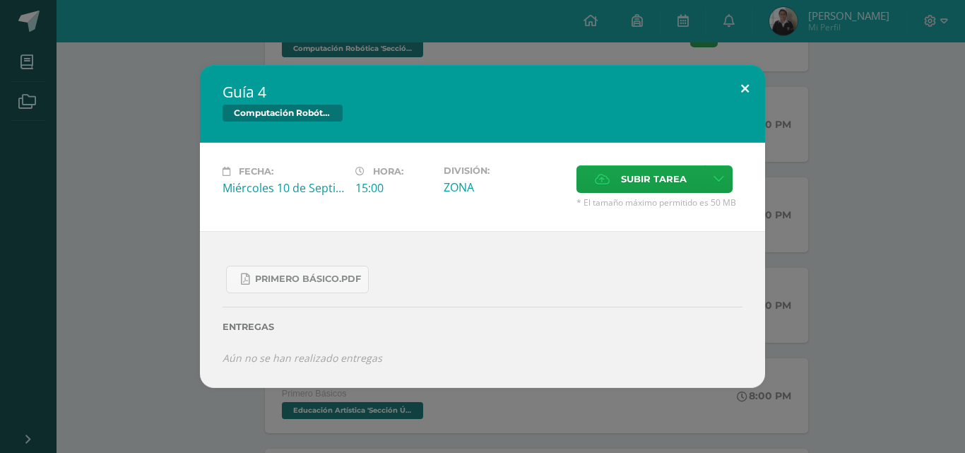
click at [729, 78] on button at bounding box center [745, 89] width 40 height 48
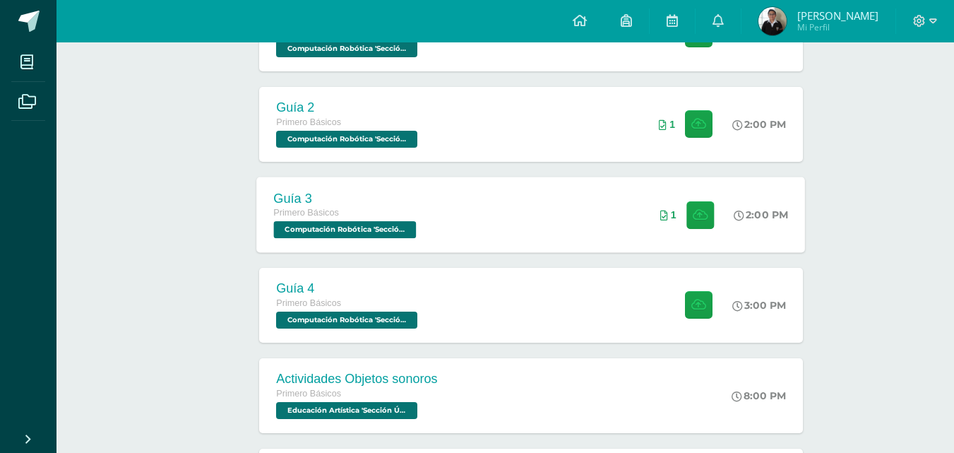
click at [533, 208] on div "Guía 3 Primero Básicos Computación Robótica 'Sección Única' 2:00 PM 1 Guía 3" at bounding box center [531, 215] width 549 height 76
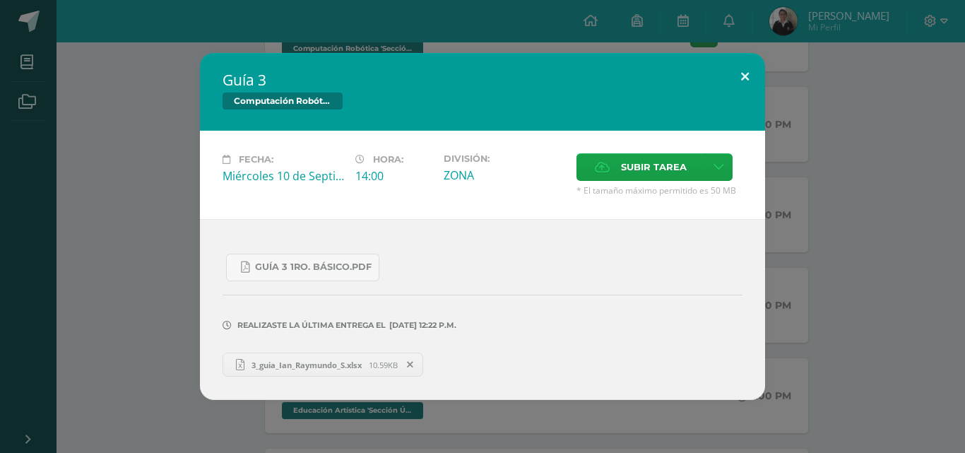
click at [735, 67] on button at bounding box center [745, 77] width 40 height 48
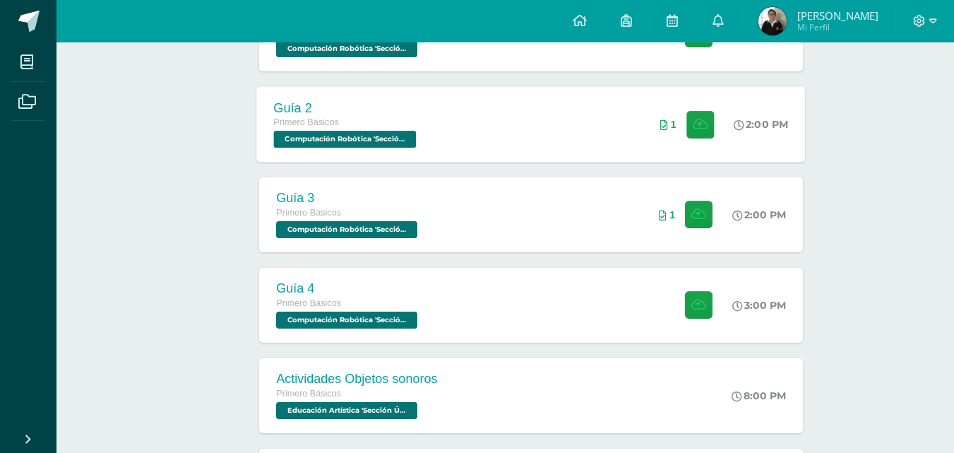
click at [571, 131] on div "Guía 2 Primero Básicos Computación Robótica 'Sección Única' 2:00 PM 1 Guía 2" at bounding box center [531, 124] width 549 height 76
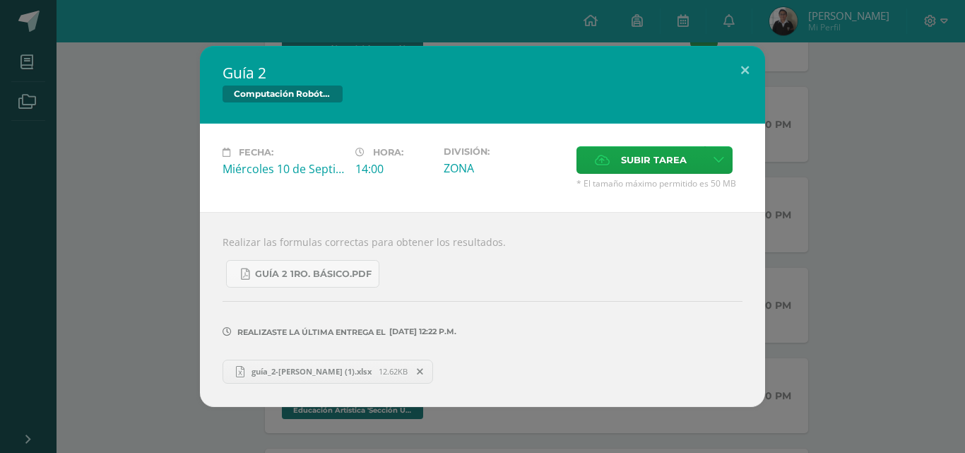
click at [415, 377] on span at bounding box center [420, 372] width 24 height 16
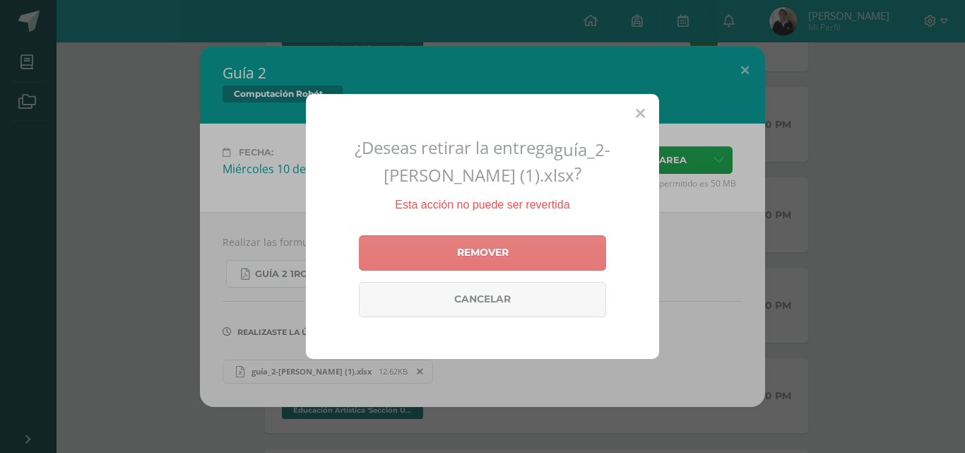
click at [476, 246] on link "Remover" at bounding box center [482, 252] width 247 height 35
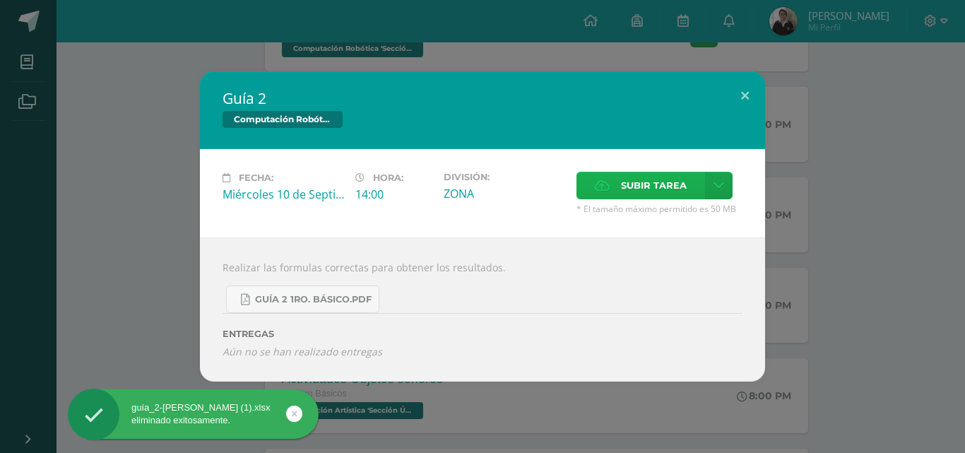
click at [623, 179] on span "Subir tarea" at bounding box center [654, 185] width 66 height 26
click at [0, 0] on input "Subir tarea" at bounding box center [0, 0] width 0 height 0
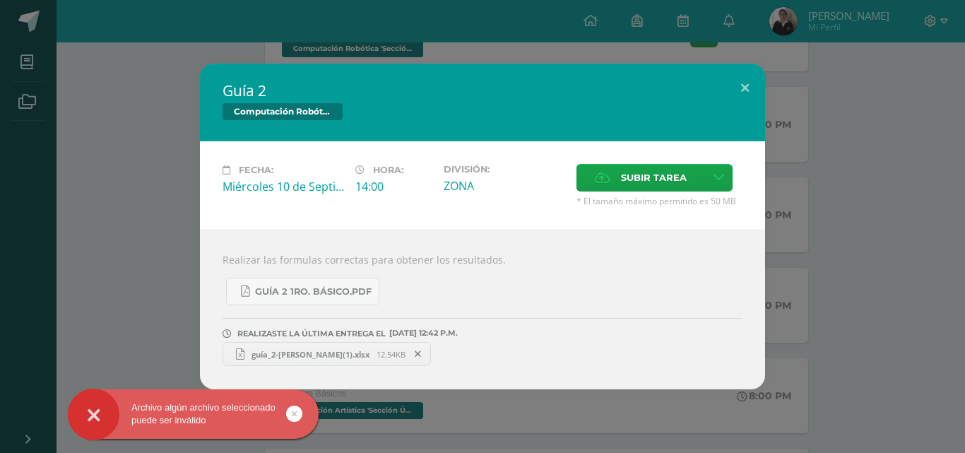
click at [292, 413] on icon at bounding box center [295, 413] width 6 height 16
click at [292, 408] on div "Archivo algún archivo seleccionado puede ser inválido" at bounding box center [216, 416] width 258 height 54
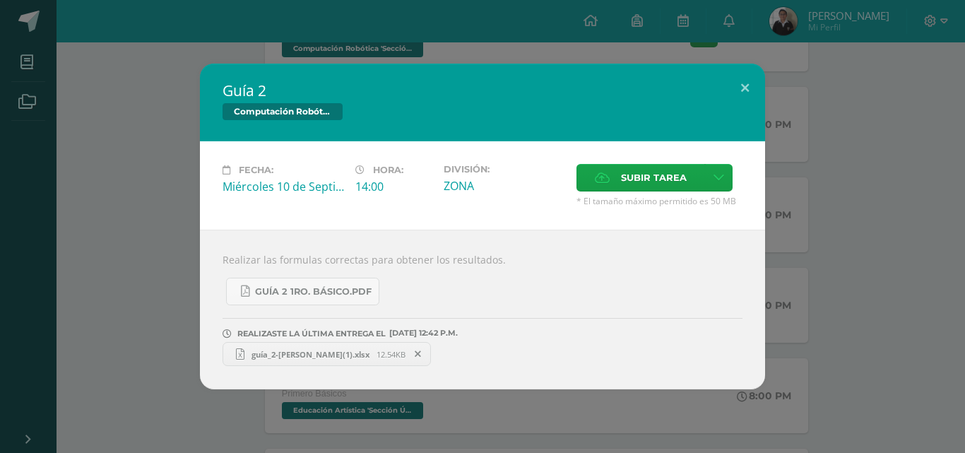
click at [766, 90] on div "Guía 2 Computación Robótica Fecha: [DATE] Hora: 14:00 División: Subir tarea" at bounding box center [483, 227] width 954 height 326
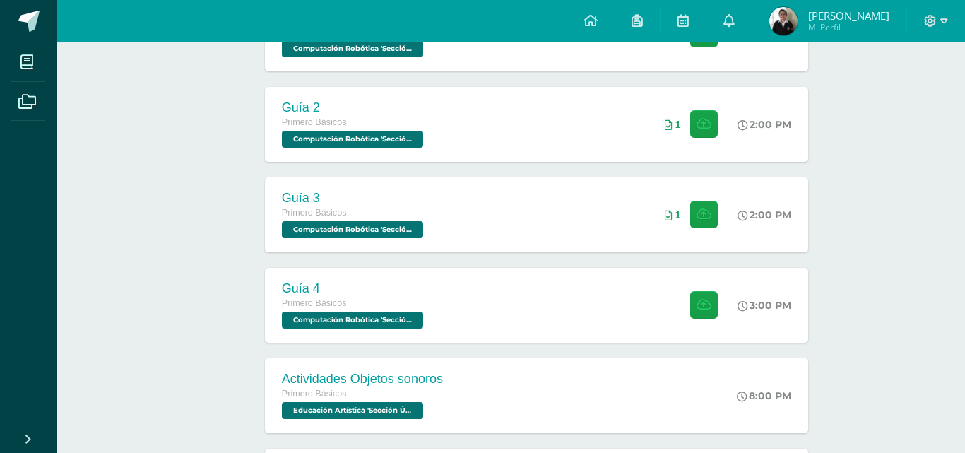
click at [749, 90] on div "Guía 2 Computación Robótica Fecha: [DATE] Hora: 14:00 División: Subir tarea" at bounding box center [483, 227] width 954 height 326
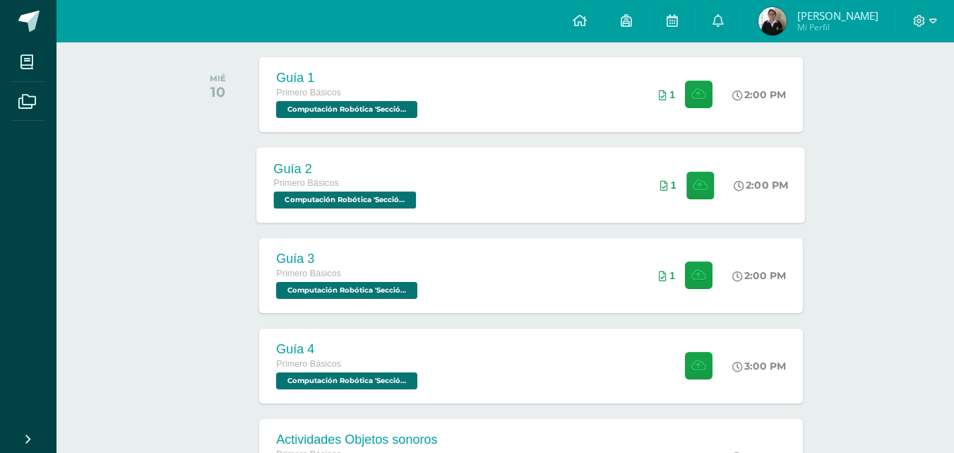
scroll to position [212, 0]
